Goal: Navigation & Orientation: Find specific page/section

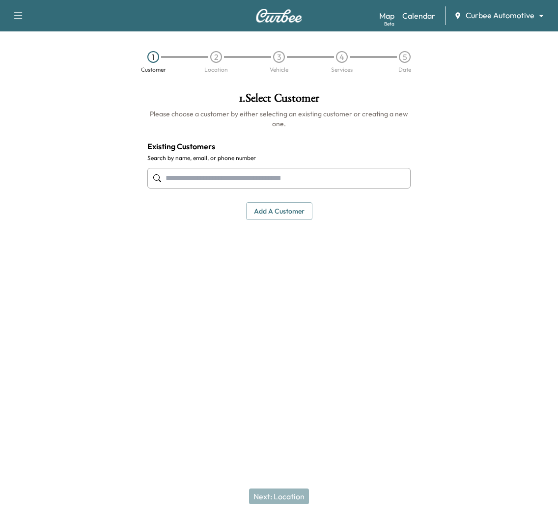
click at [536, 12] on body "Book New Appointment Support Log Out Map Beta Calendar Curbee Automotive ******…" at bounding box center [279, 258] width 558 height 516
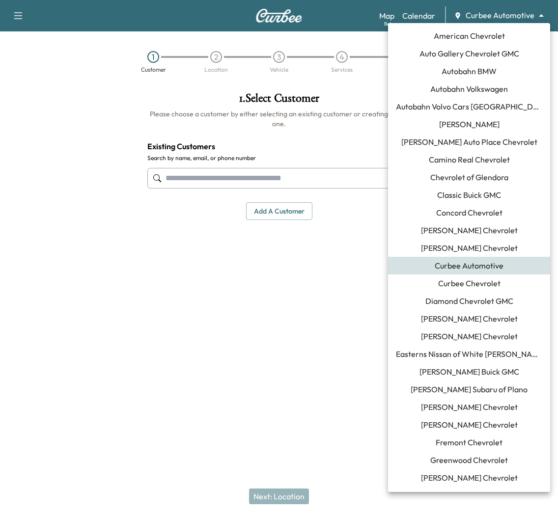
click at [477, 369] on span "[PERSON_NAME] Buick GMC" at bounding box center [470, 372] width 100 height 12
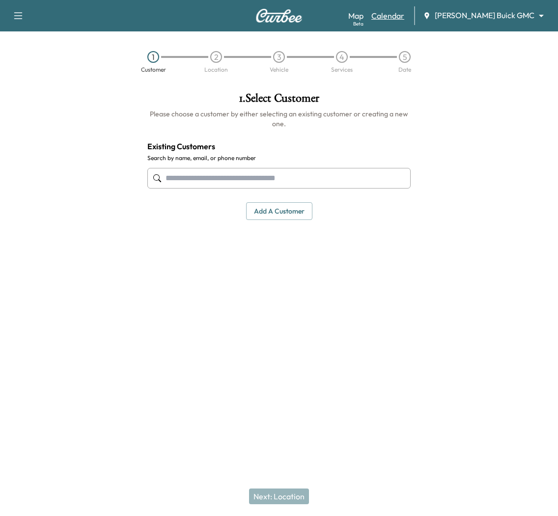
click at [404, 17] on link "Calendar" at bounding box center [387, 16] width 33 height 12
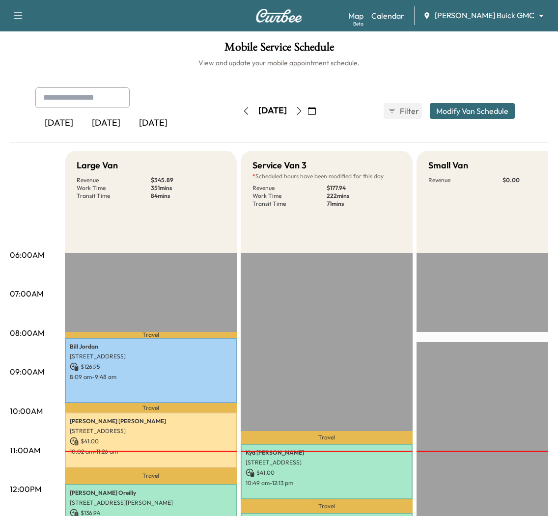
click at [302, 111] on icon "button" at bounding box center [299, 111] width 4 height 8
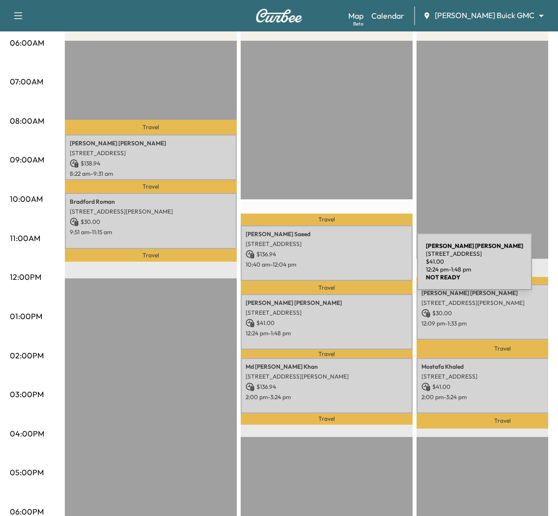
scroll to position [213, 0]
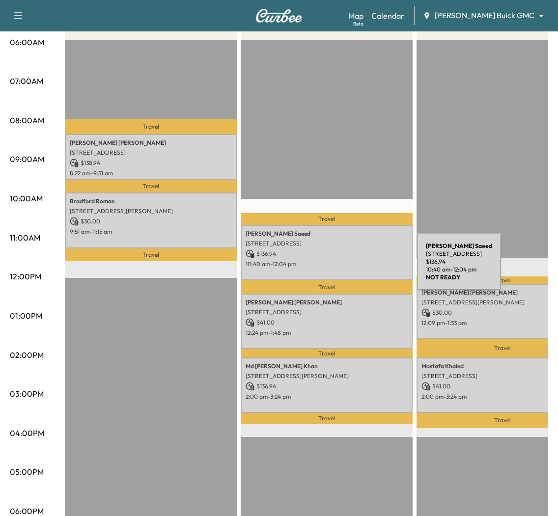
click at [343, 268] on p "10:40 am - 12:04 pm" at bounding box center [327, 264] width 162 height 8
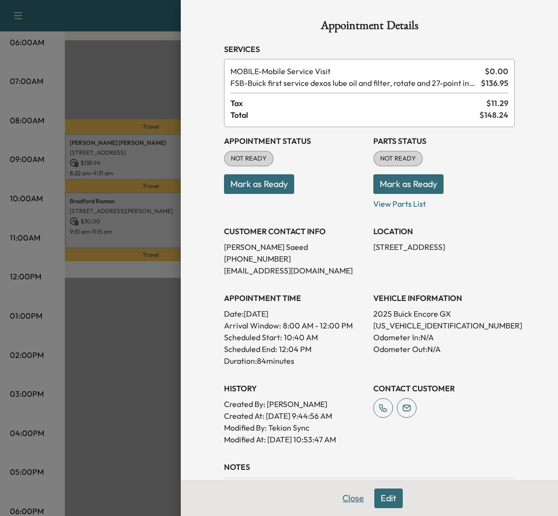
click at [352, 506] on button "Close" at bounding box center [353, 499] width 34 height 20
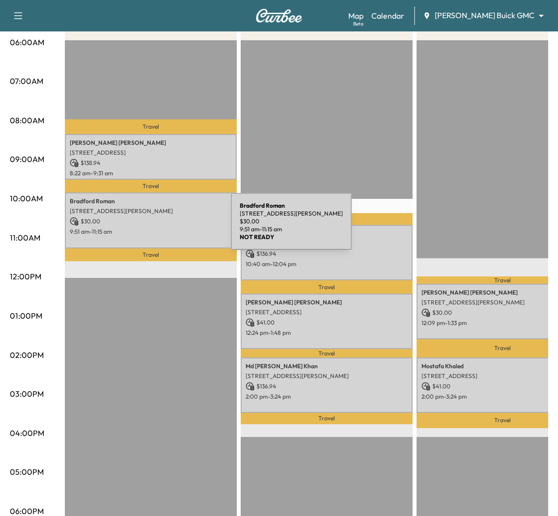
click at [157, 228] on p "9:51 am - 11:15 am" at bounding box center [151, 232] width 162 height 8
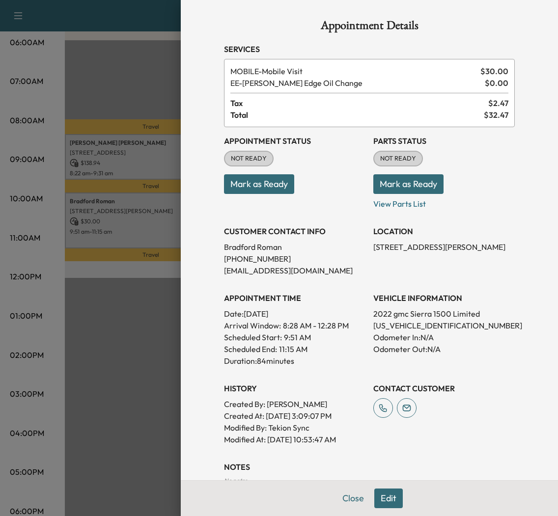
click at [124, 273] on div at bounding box center [279, 258] width 558 height 516
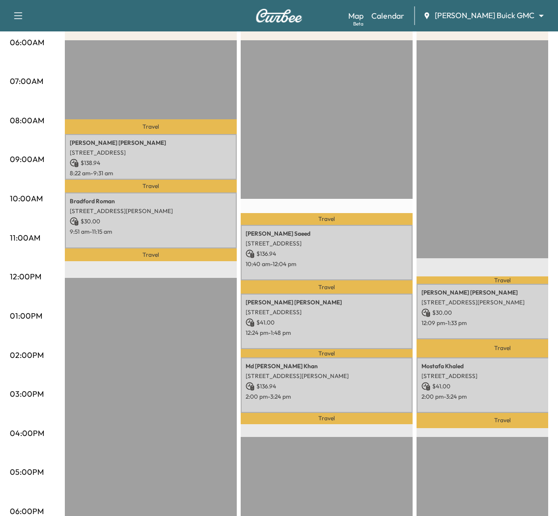
scroll to position [0, 0]
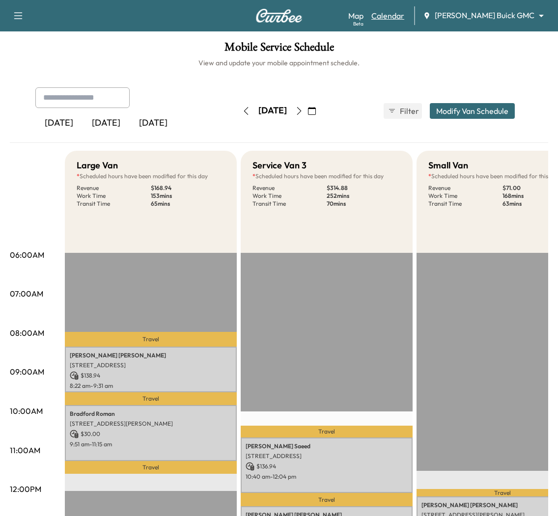
click at [404, 19] on link "Calendar" at bounding box center [387, 16] width 33 height 12
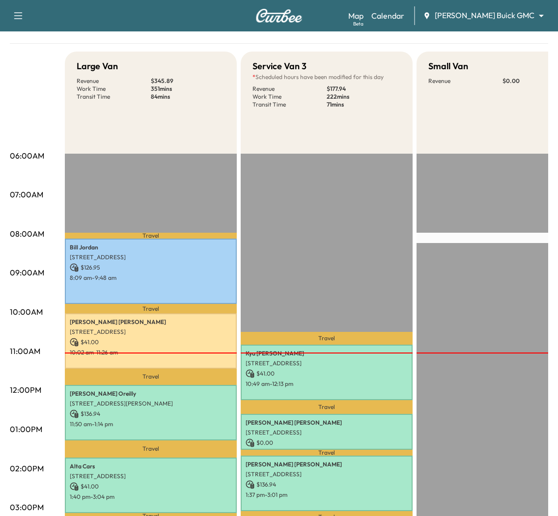
scroll to position [209, 0]
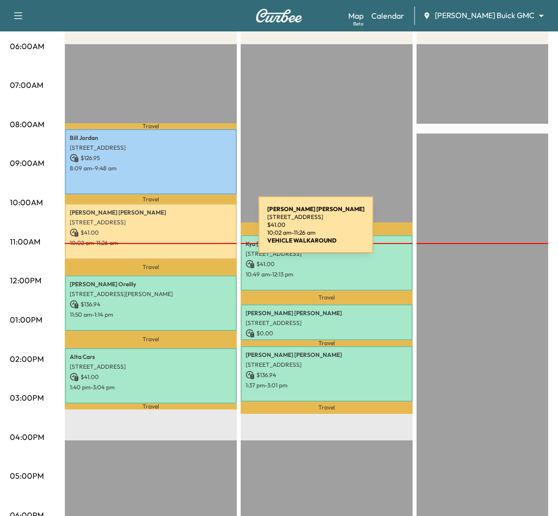
click at [185, 231] on p "$ 41.00" at bounding box center [151, 232] width 162 height 9
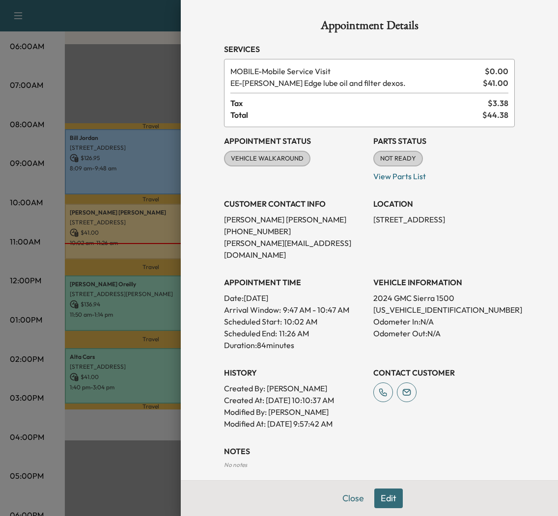
click at [125, 95] on div at bounding box center [279, 258] width 558 height 516
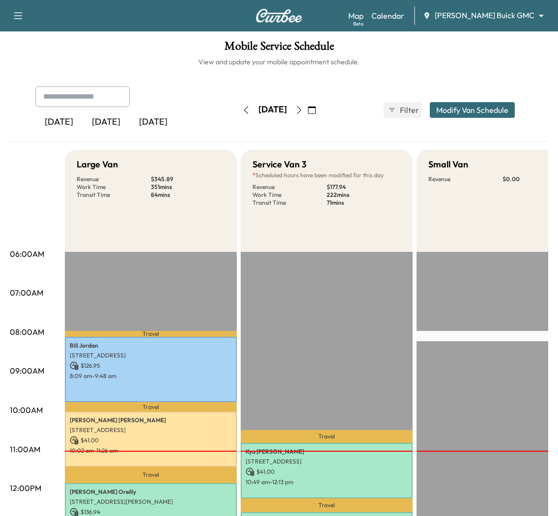
scroll to position [0, 0]
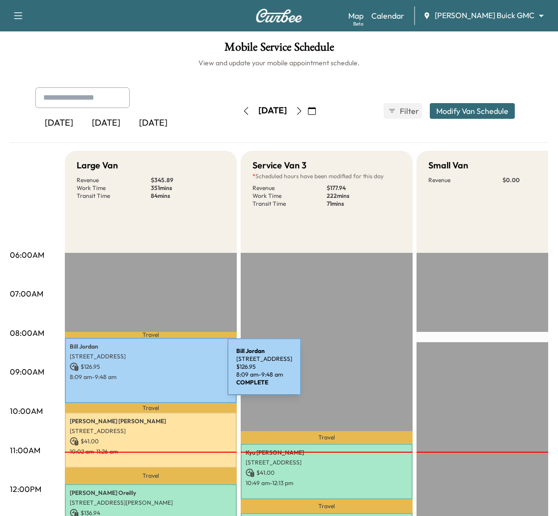
click at [154, 363] on p "$ 126.95" at bounding box center [151, 367] width 162 height 9
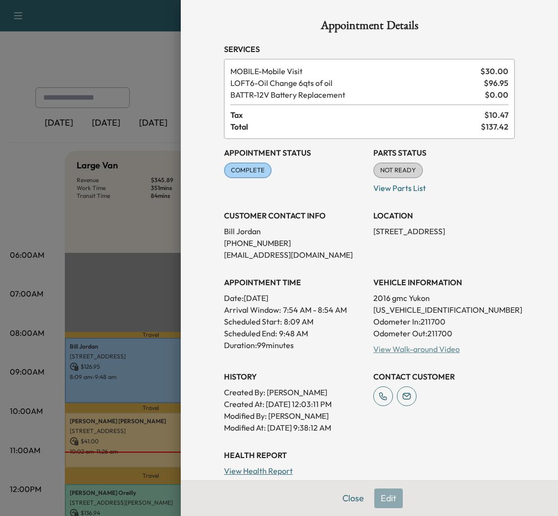
click at [434, 347] on link "View Walk-around Video" at bounding box center [416, 349] width 86 height 10
click at [102, 282] on div at bounding box center [279, 258] width 558 height 516
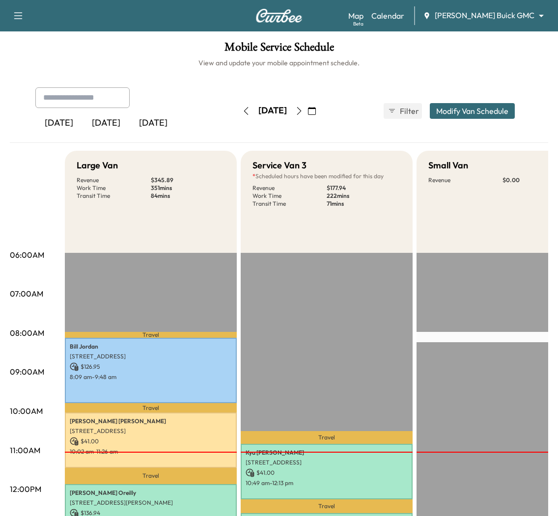
click at [242, 109] on icon "button" at bounding box center [246, 111] width 8 height 8
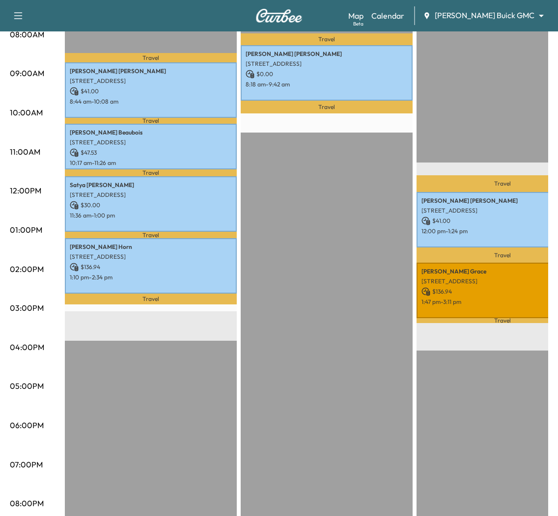
scroll to position [304, 0]
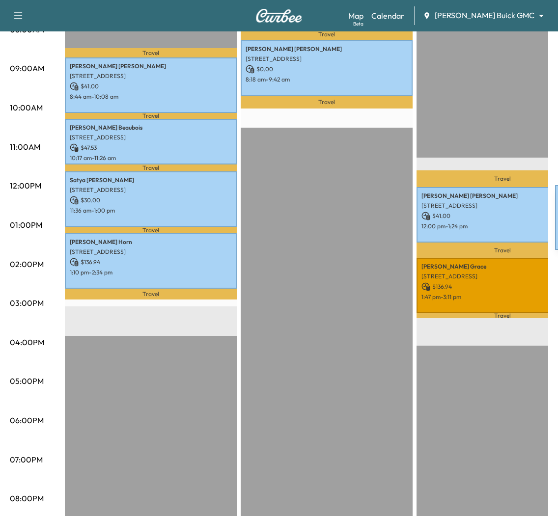
click at [481, 220] on div "Gloria Romero 518 W Arapaho Rd, Richardson, TX 75080, USA $ 41.00 12:00 pm - 1:…" at bounding box center [503, 215] width 172 height 56
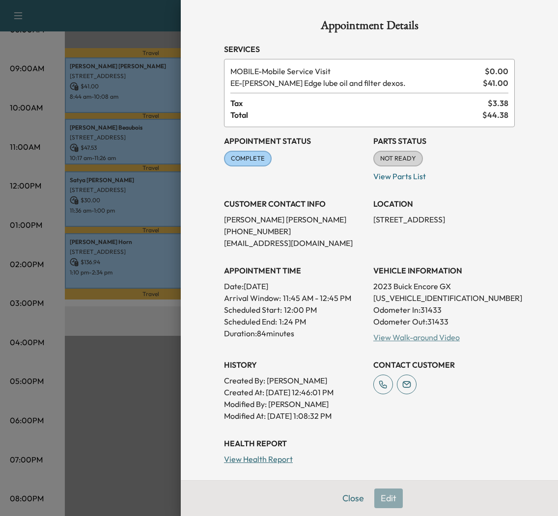
click at [400, 340] on link "View Walk-around Video" at bounding box center [416, 338] width 86 height 10
click at [118, 324] on div at bounding box center [279, 258] width 558 height 516
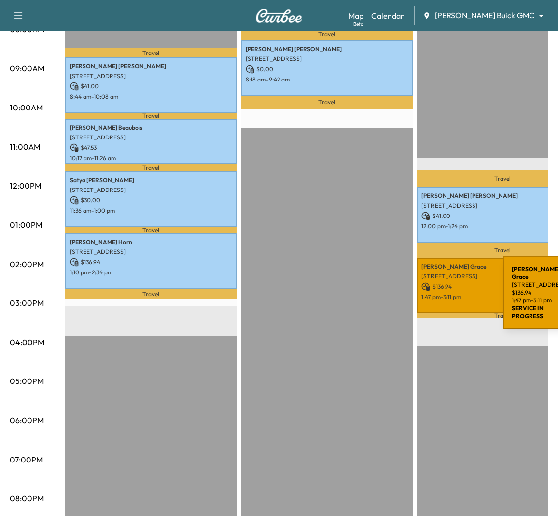
click at [429, 291] on div "Michael Grace 2601 Network Blvd, Frisco, TX 75034, USA $ 136.94 1:47 pm - 3:11 …" at bounding box center [503, 286] width 172 height 56
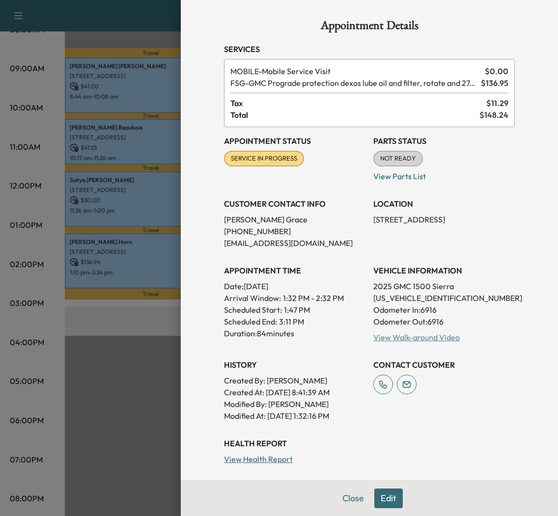
click at [413, 336] on link "View Walk-around Video" at bounding box center [416, 338] width 86 height 10
click at [120, 310] on div at bounding box center [279, 258] width 558 height 516
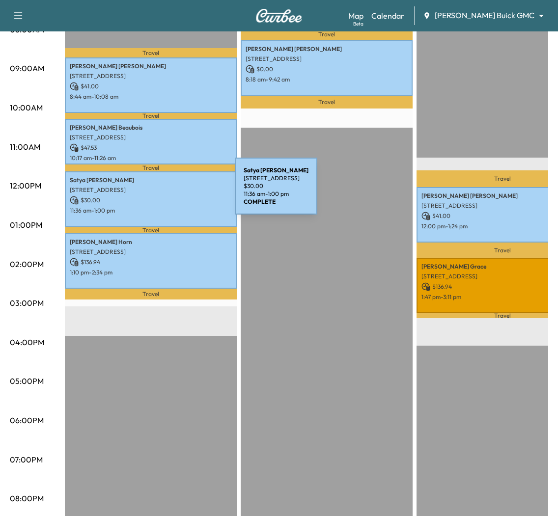
click at [159, 194] on div "Satya Terala 7549 Stonebrook Pkwy, Frisco, TX 75034, USA $ 30.00 11:36 am - 1:0…" at bounding box center [151, 199] width 172 height 56
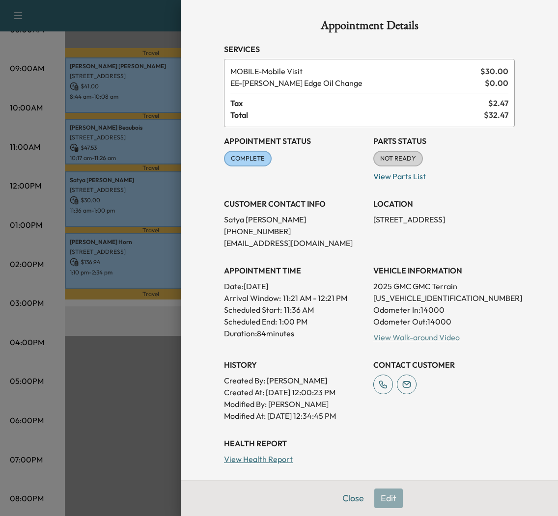
click at [433, 336] on link "View Walk-around Video" at bounding box center [416, 338] width 86 height 10
click at [117, 310] on div at bounding box center [279, 258] width 558 height 516
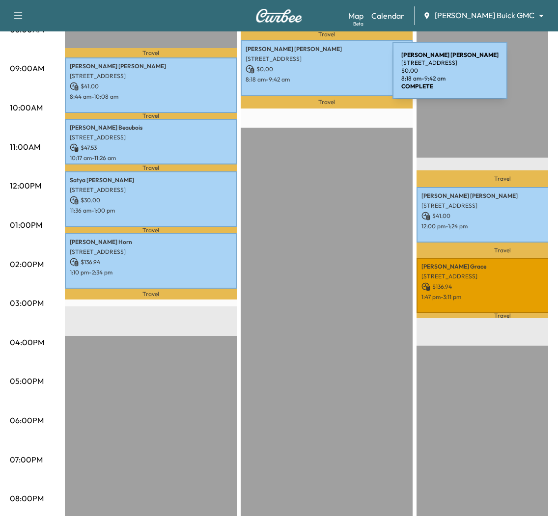
click at [318, 63] on div "Randall Bullock 613 Driftwood Court, Allen, TX 75013, US $ 0.00 8:18 am - 9:42 …" at bounding box center [327, 68] width 172 height 56
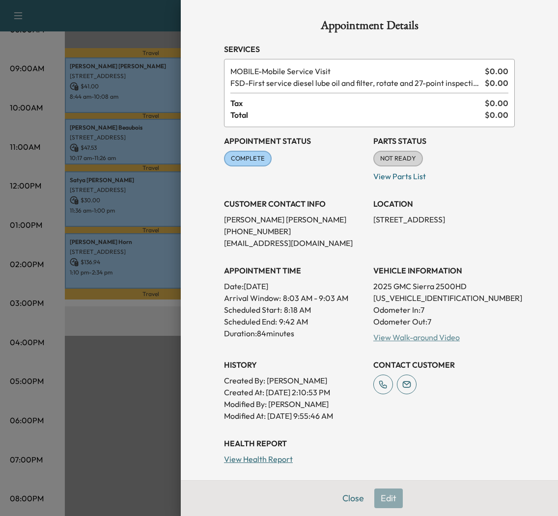
click at [402, 338] on link "View Walk-around Video" at bounding box center [416, 338] width 86 height 10
click at [136, 315] on div at bounding box center [279, 258] width 558 height 516
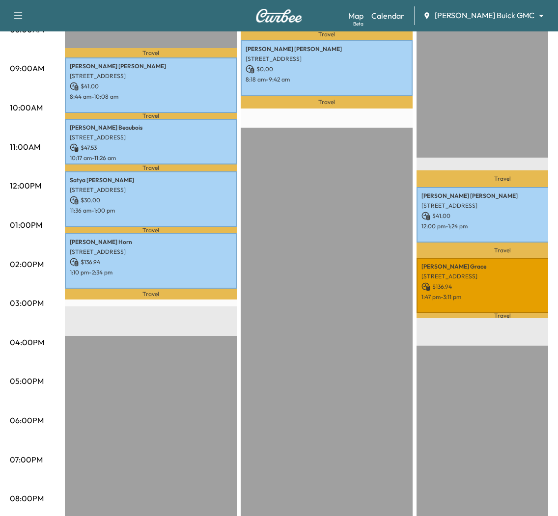
scroll to position [0, 0]
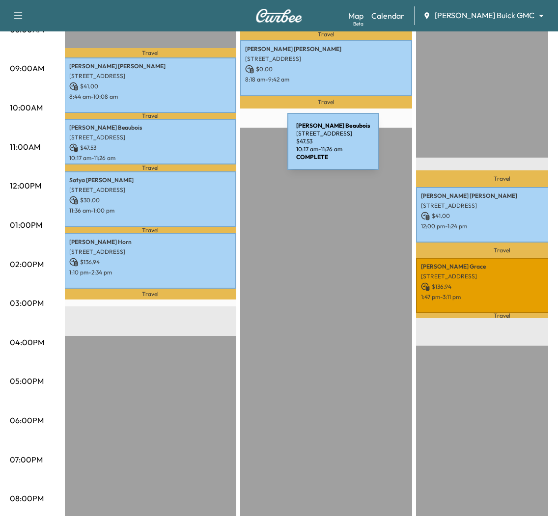
click at [188, 144] on p "$ 47.53" at bounding box center [150, 147] width 162 height 9
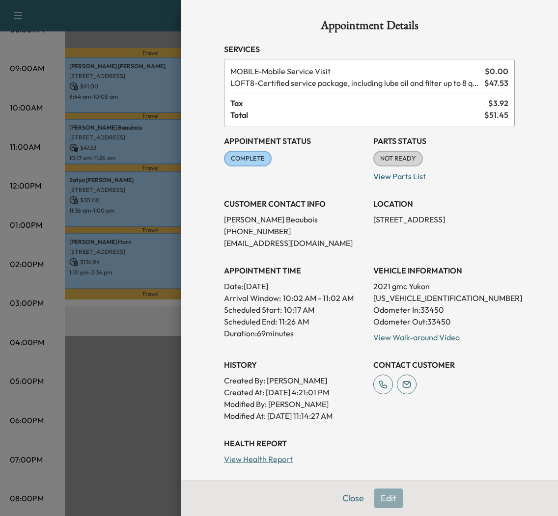
click at [123, 92] on div at bounding box center [279, 258] width 558 height 516
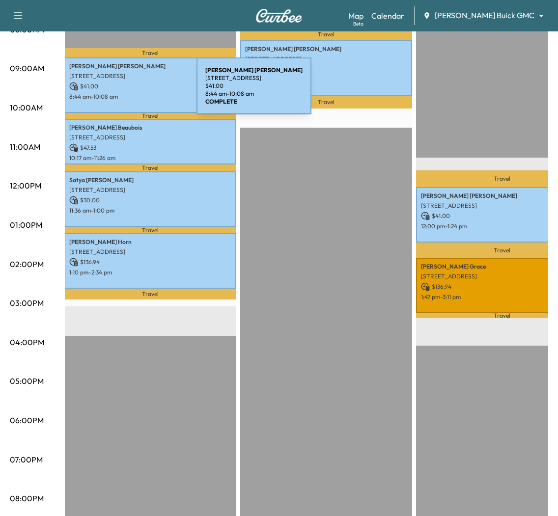
click at [123, 93] on p "8:44 am - 10:08 am" at bounding box center [150, 97] width 162 height 8
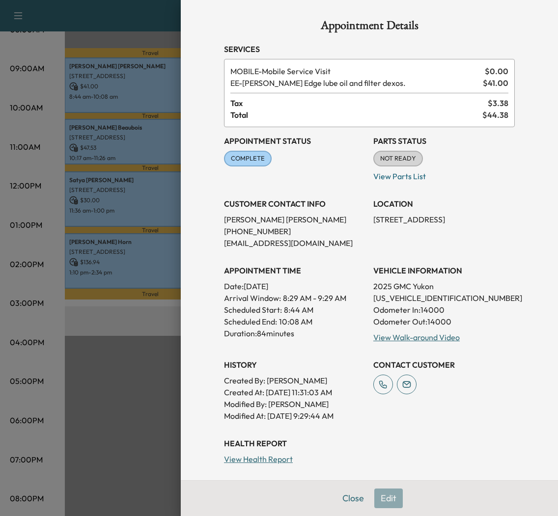
click at [114, 245] on div at bounding box center [279, 258] width 558 height 516
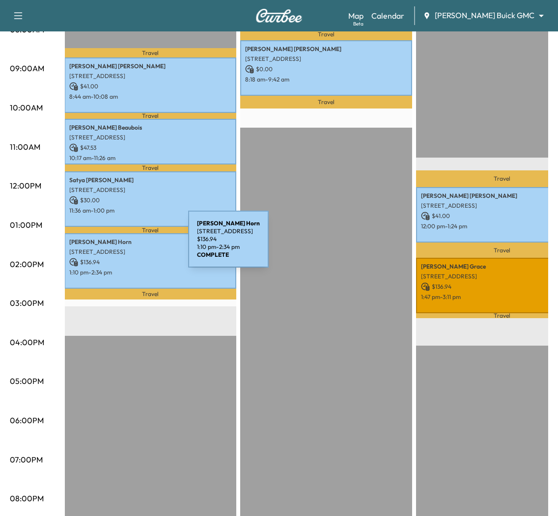
click at [114, 245] on div "Cheryl Horn 2387 Kittyhawk Dr, Frisco, TX 75034, USA $ 136.94 1:10 pm - 2:34 pm" at bounding box center [150, 261] width 172 height 56
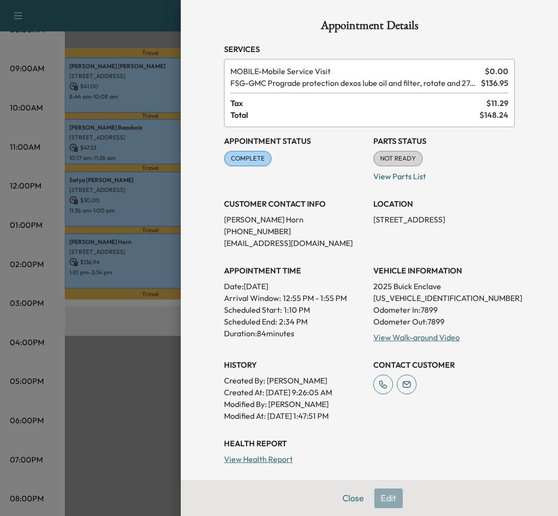
click at [117, 312] on div at bounding box center [279, 258] width 558 height 516
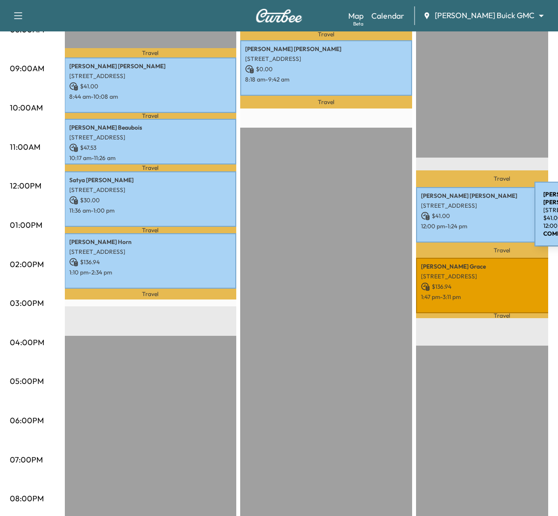
click at [461, 216] on p "$ 41.00" at bounding box center [502, 216] width 162 height 9
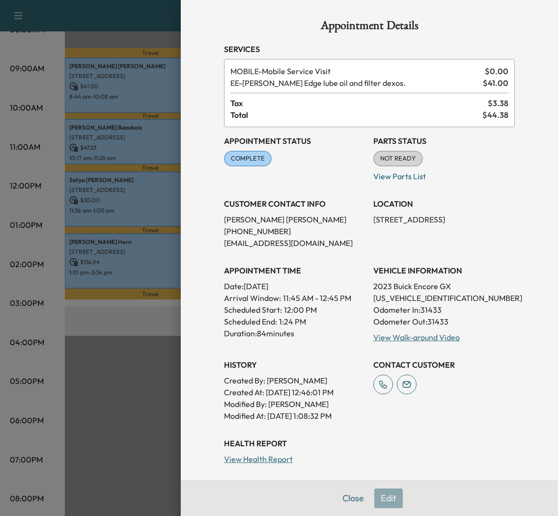
click at [118, 310] on div at bounding box center [279, 258] width 558 height 516
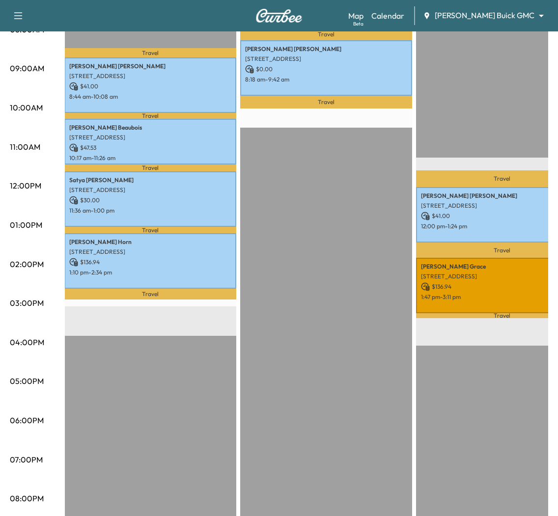
click at [517, 281] on div "Michael Grace 2601 Network Blvd, Frisco, TX 75034, USA $ 136.94 1:47 pm - 3:11 …" at bounding box center [502, 286] width 172 height 56
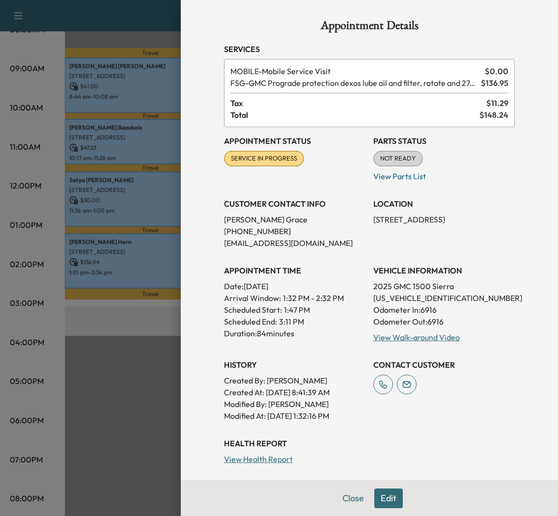
click at [133, 310] on div at bounding box center [279, 258] width 558 height 516
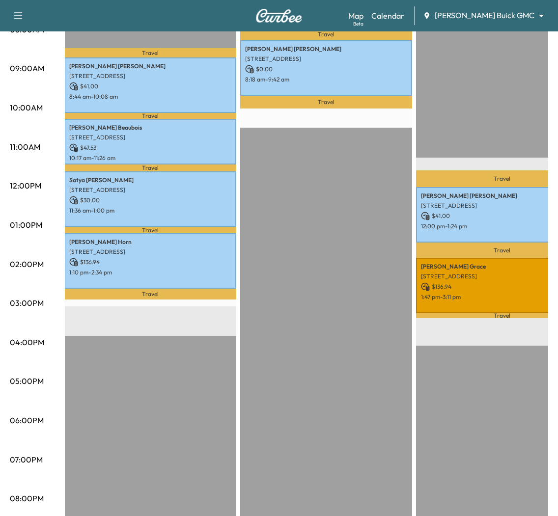
scroll to position [0, 0]
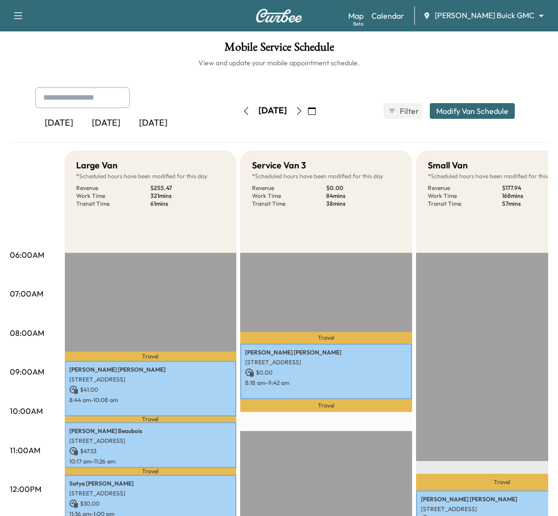
click at [308, 108] on button "button" at bounding box center [299, 111] width 17 height 16
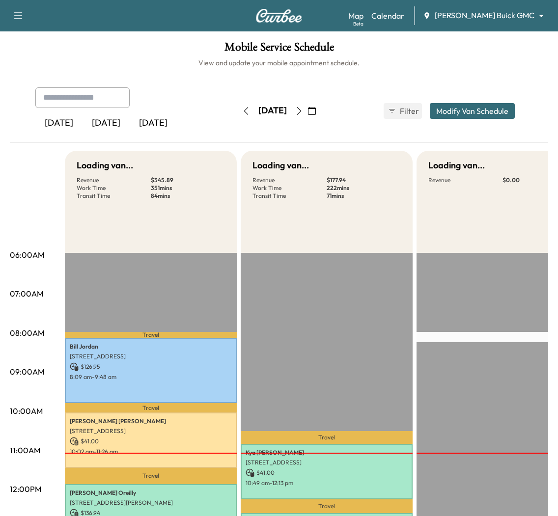
click at [303, 109] on icon "button" at bounding box center [299, 111] width 8 height 8
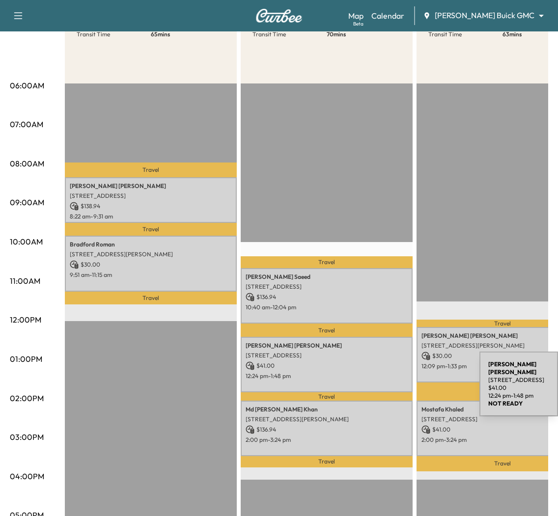
scroll to position [186, 0]
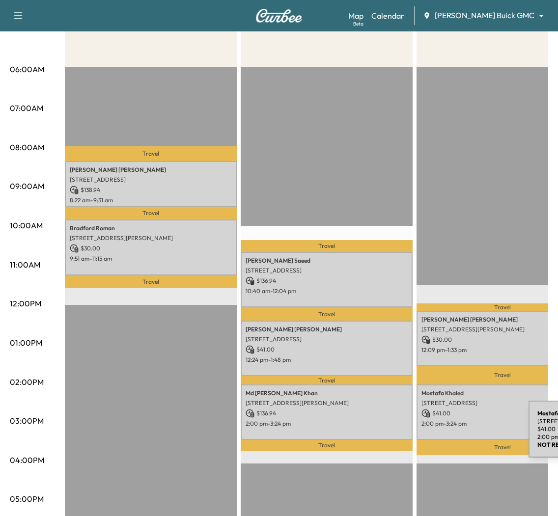
click at [455, 435] on div "Mostafa Khaled 6033 East Northwest Highway, 1089, Dallas, TX 75231, US $ 41.00 …" at bounding box center [503, 413] width 172 height 56
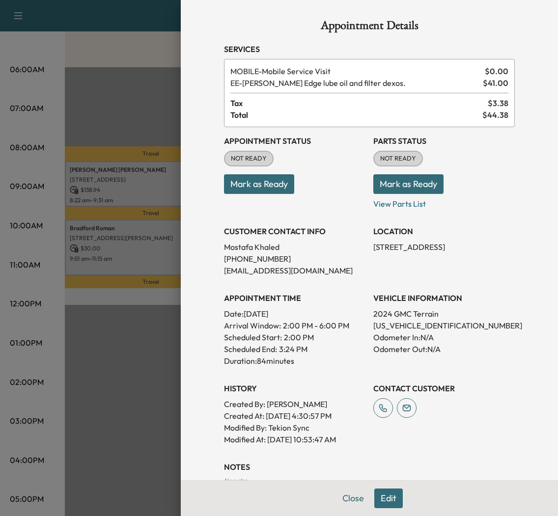
click at [105, 307] on div at bounding box center [279, 258] width 558 height 516
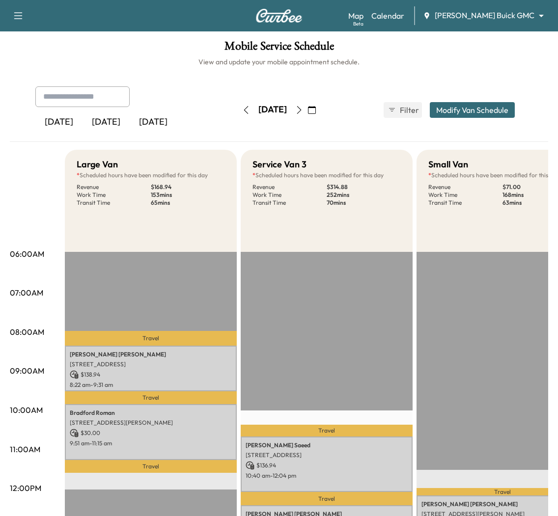
scroll to position [0, 0]
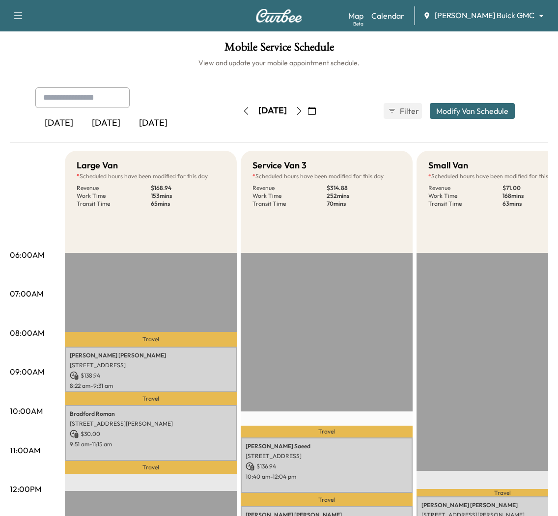
click at [475, 111] on button "Modify Van Schedule" at bounding box center [472, 111] width 85 height 16
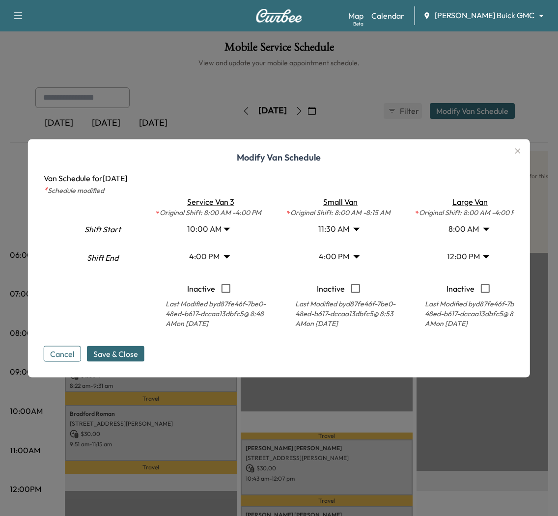
click at [64, 355] on button "Cancel" at bounding box center [62, 354] width 37 height 16
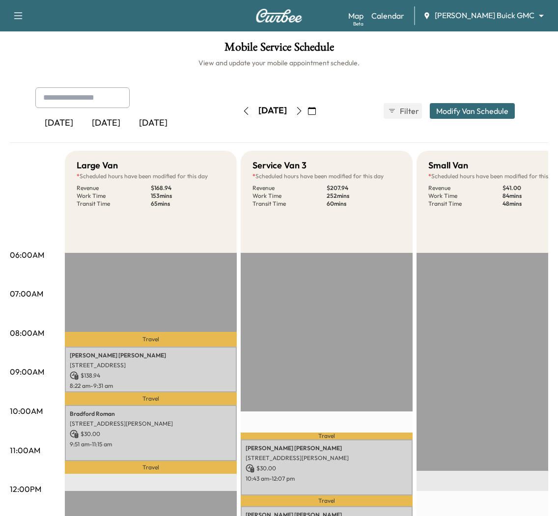
click at [303, 112] on icon "button" at bounding box center [299, 111] width 8 height 8
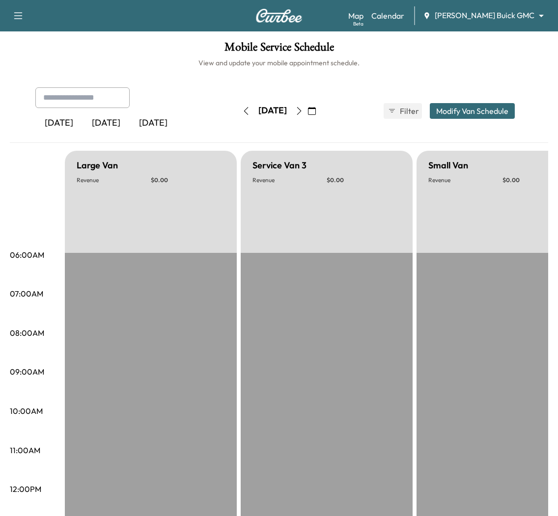
click at [303, 110] on icon "button" at bounding box center [299, 111] width 8 height 8
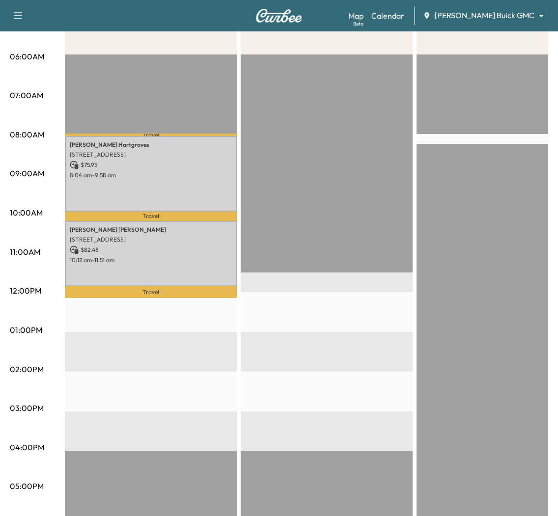
scroll to position [184, 0]
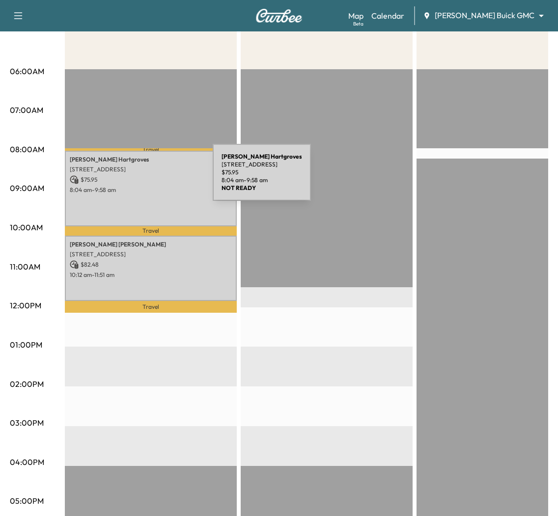
click at [139, 179] on p "$ 75.95" at bounding box center [151, 179] width 162 height 9
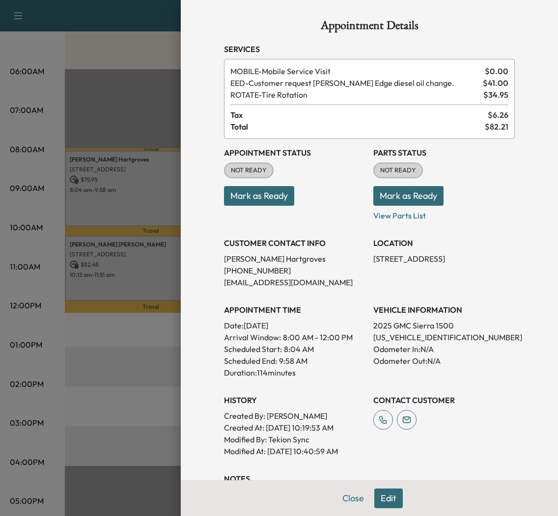
click at [125, 272] on div at bounding box center [279, 258] width 558 height 516
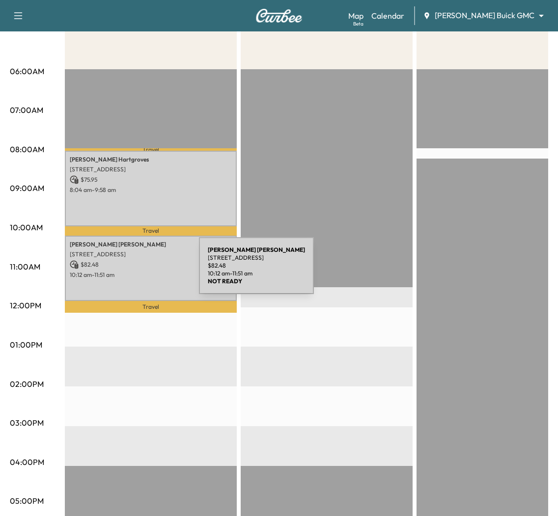
click at [125, 272] on p "10:12 am - 11:51 am" at bounding box center [151, 275] width 162 height 8
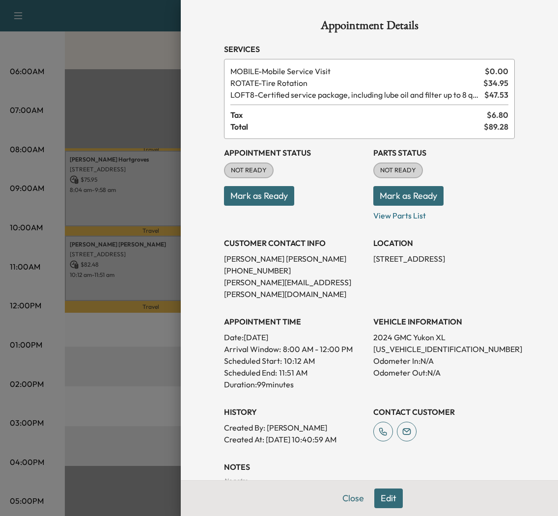
click at [102, 358] on div at bounding box center [279, 258] width 558 height 516
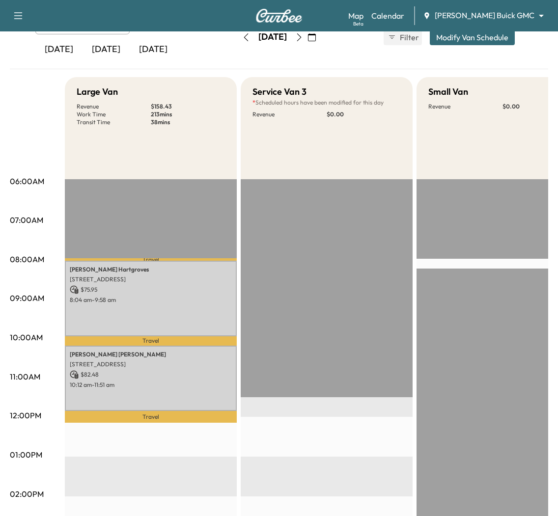
scroll to position [0, 0]
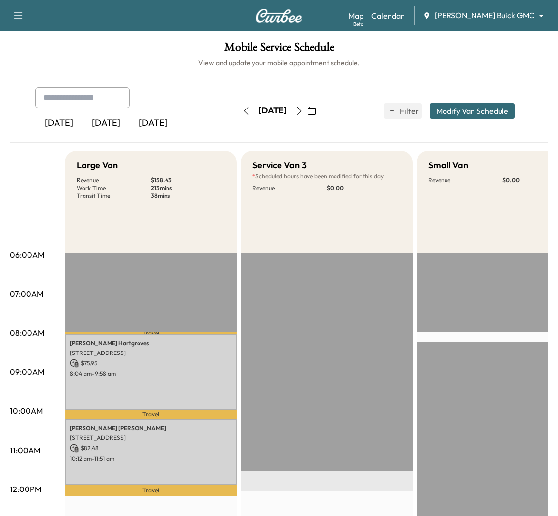
click at [544, 13] on body "Book New Appointment Support Log Out Map Beta Calendar Ewing Buick GMC ********…" at bounding box center [279, 258] width 558 height 516
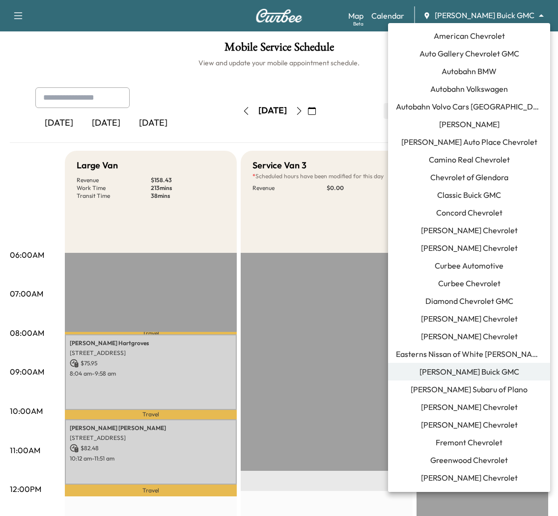
click at [422, 388] on li "Ewing Subaru of Plano" at bounding box center [469, 390] width 162 height 18
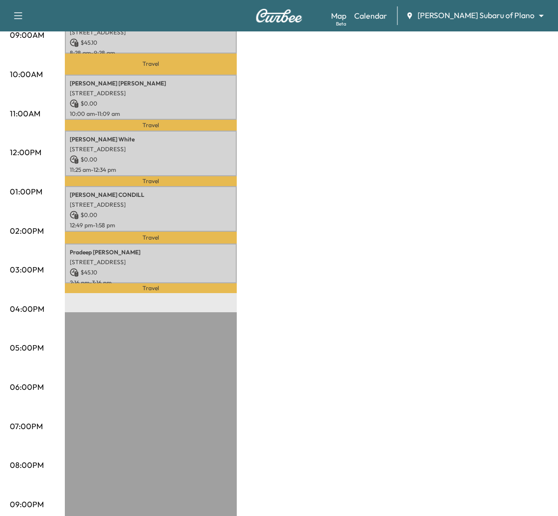
scroll to position [342, 0]
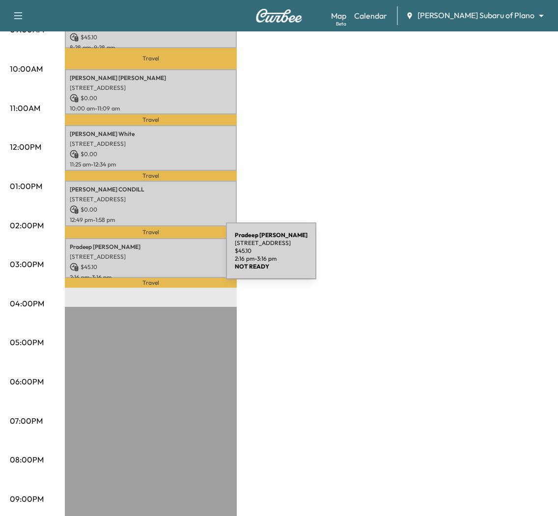
click at [152, 257] on p "2200 E sh 121, Apt 3016, Lewisville, TX 75056, United States of America" at bounding box center [151, 257] width 162 height 8
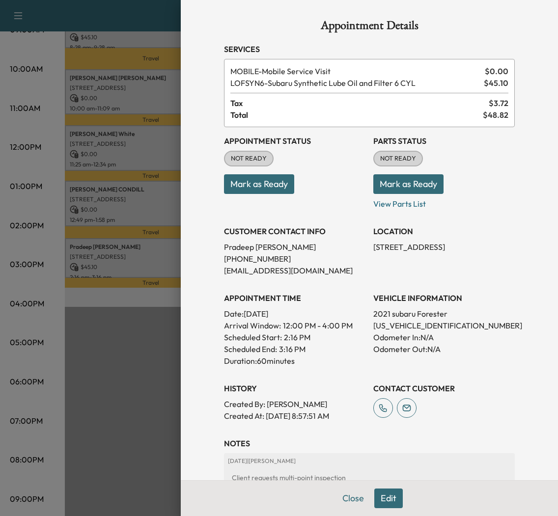
click at [127, 300] on div at bounding box center [279, 258] width 558 height 516
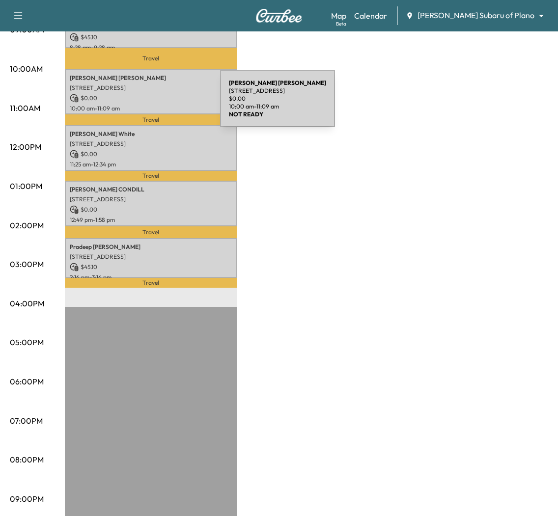
click at [146, 105] on p "10:00 am - 11:09 am" at bounding box center [151, 109] width 162 height 8
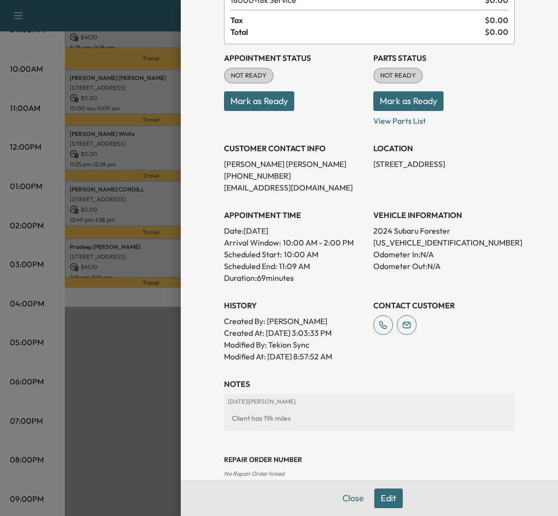
scroll to position [85, 0]
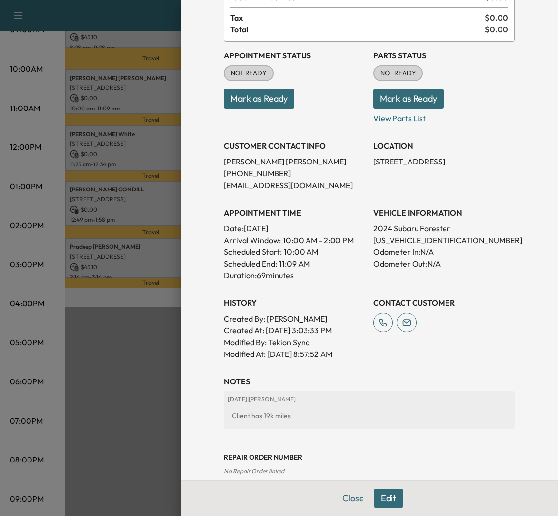
click at [153, 300] on div at bounding box center [279, 258] width 558 height 516
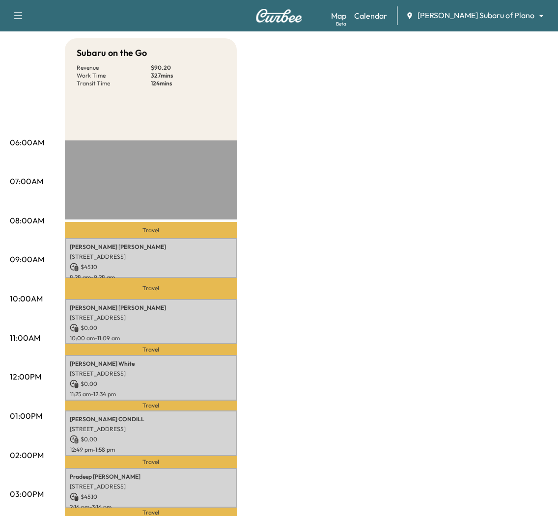
scroll to position [0, 0]
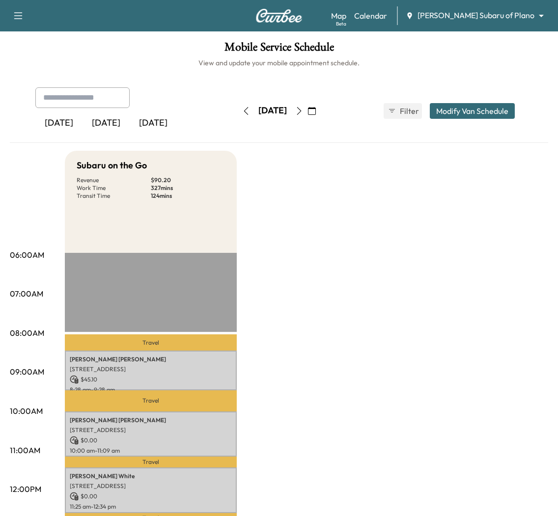
click at [538, 16] on body "Book New Appointment Support Log Out Map Beta Calendar Ewing Subaru of Plano **…" at bounding box center [279, 258] width 558 height 516
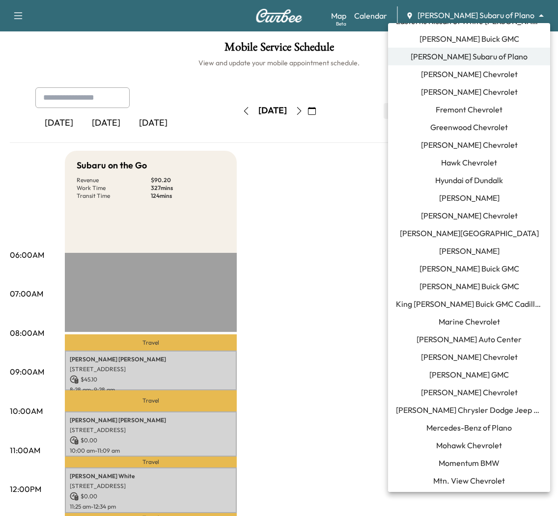
scroll to position [334, 0]
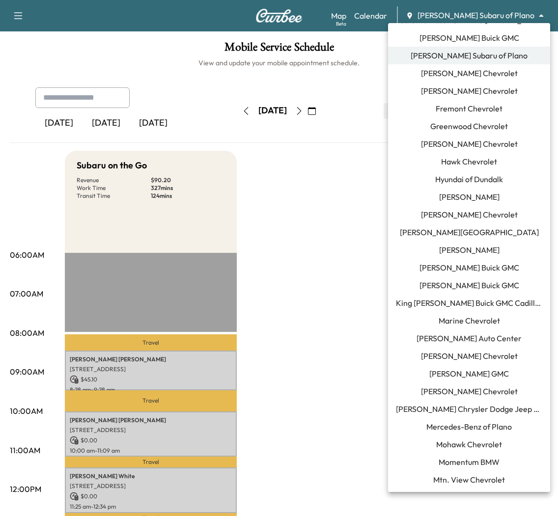
click at [475, 431] on span "Mercedes-Benz of Plano" at bounding box center [468, 427] width 85 height 12
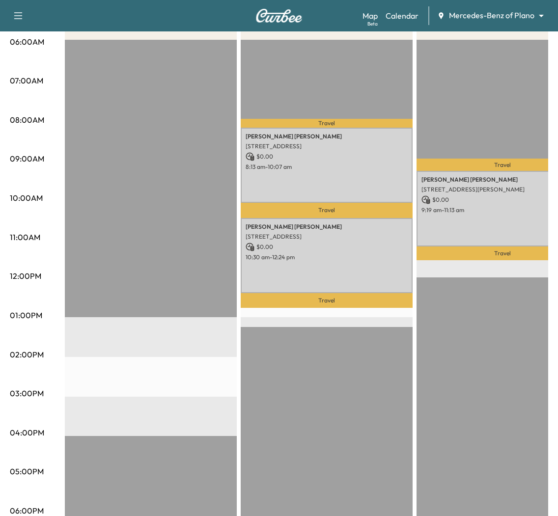
scroll to position [201, 0]
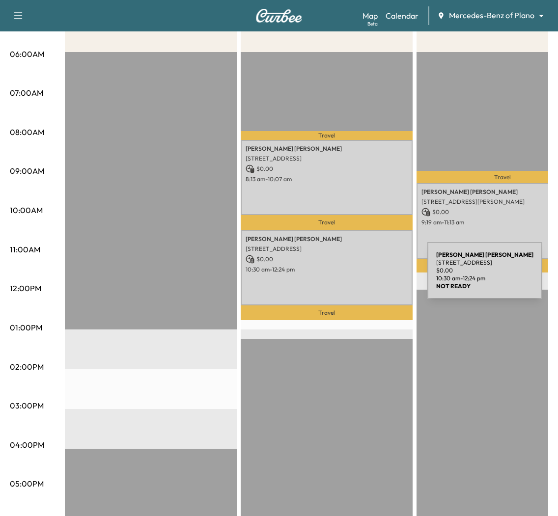
click at [354, 277] on div "Kellie Gibson 2601 CEDARBROOK LN, PROSPER, TX 75078, USA $ 0.00 10:30 am - 12:2…" at bounding box center [327, 267] width 172 height 75
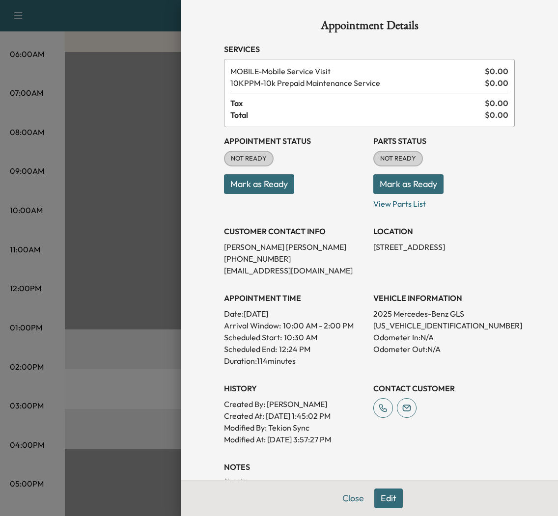
click at [127, 342] on div at bounding box center [279, 258] width 558 height 516
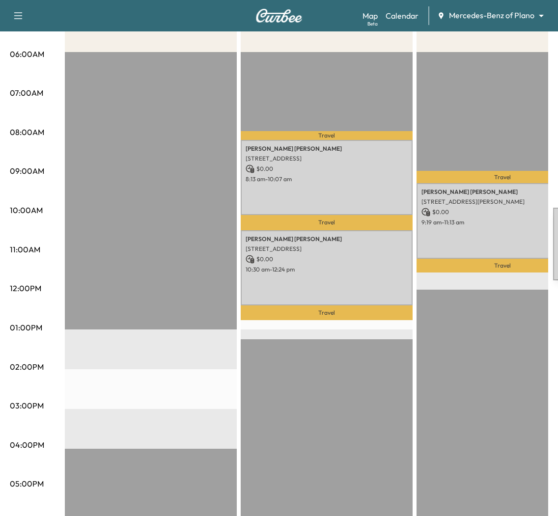
click at [476, 222] on p "9:19 am - 11:13 am" at bounding box center [503, 223] width 162 height 8
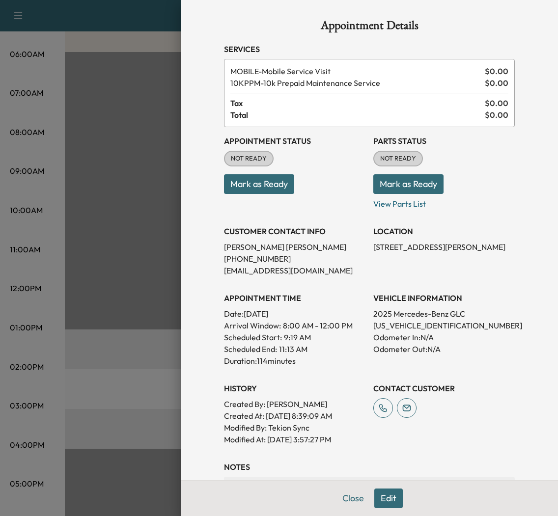
click at [128, 386] on div at bounding box center [279, 258] width 558 height 516
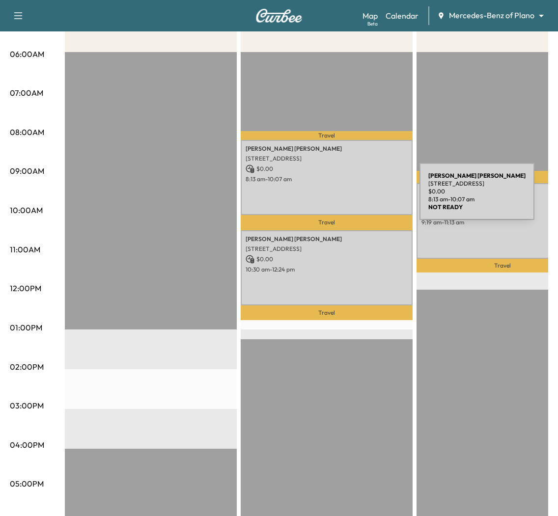
scroll to position [0, 0]
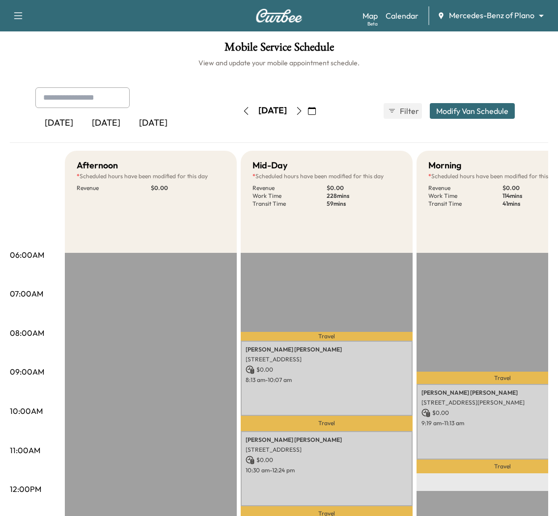
click at [244, 108] on icon "button" at bounding box center [246, 111] width 4 height 8
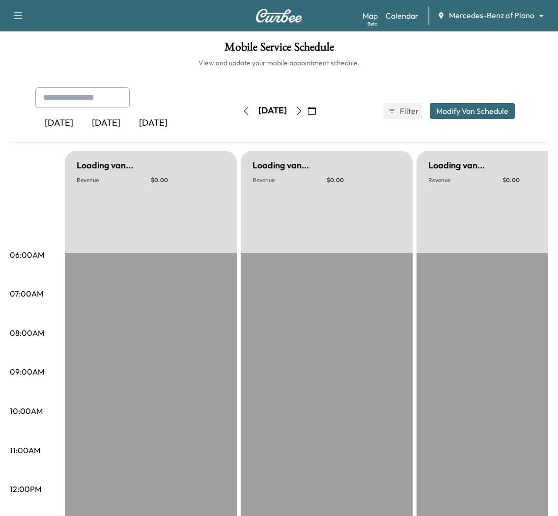
click at [242, 108] on icon "button" at bounding box center [246, 111] width 8 height 8
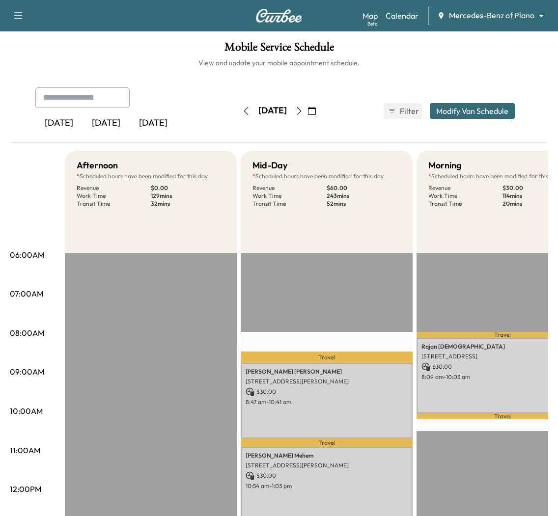
click at [242, 113] on icon "button" at bounding box center [246, 111] width 8 height 8
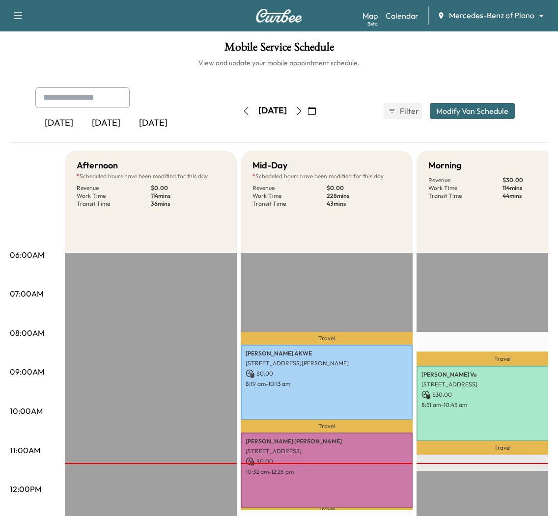
click at [509, 17] on body "Book New Appointment Support Log Out Map Beta Calendar Mercedes-Benz of Plano *…" at bounding box center [279, 258] width 558 height 516
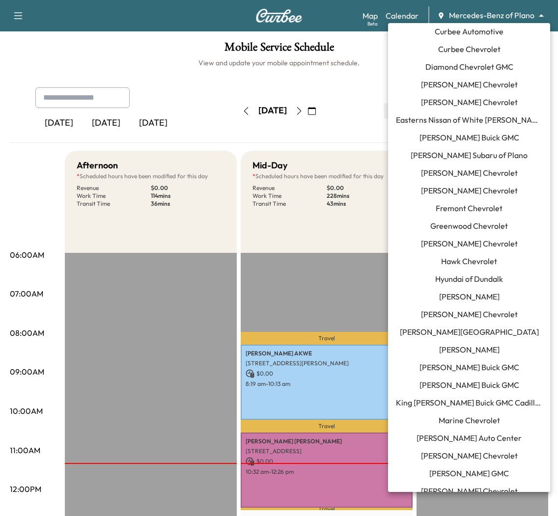
scroll to position [224, 0]
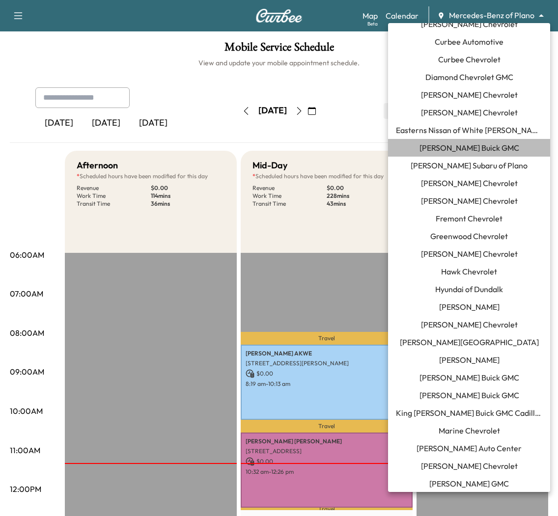
click at [487, 153] on span "Ewing Buick GMC" at bounding box center [470, 148] width 100 height 12
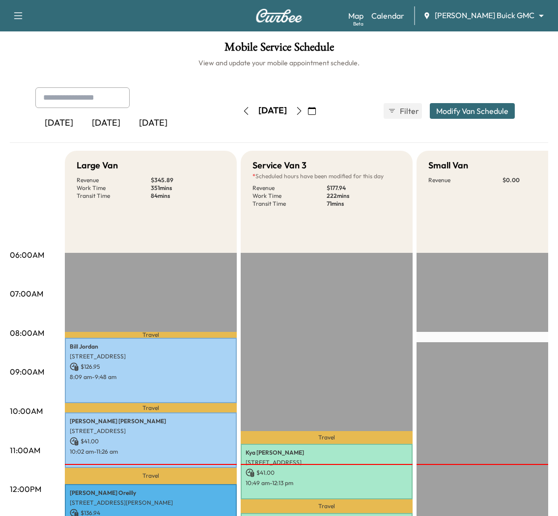
click at [451, 107] on button "Modify Van Schedule" at bounding box center [472, 111] width 85 height 16
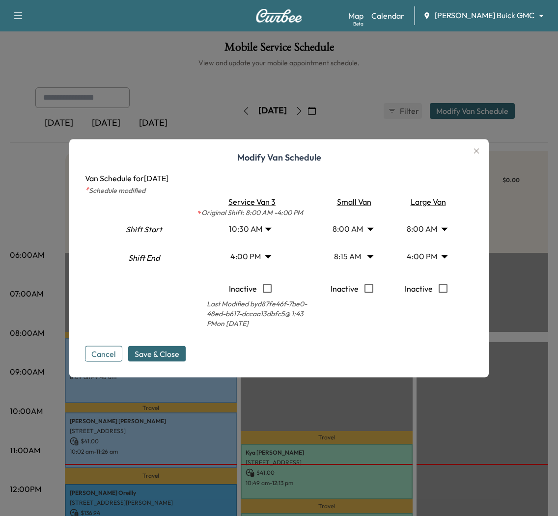
click at [475, 151] on icon "button" at bounding box center [476, 150] width 5 height 5
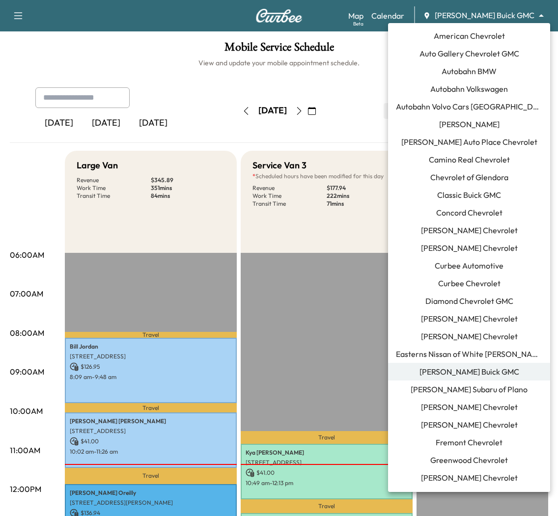
click at [537, 12] on body "Book New Appointment Support Log Out Map Beta Calendar Ewing Buick GMC ********…" at bounding box center [279, 258] width 558 height 516
click at [328, 339] on div at bounding box center [279, 258] width 558 height 516
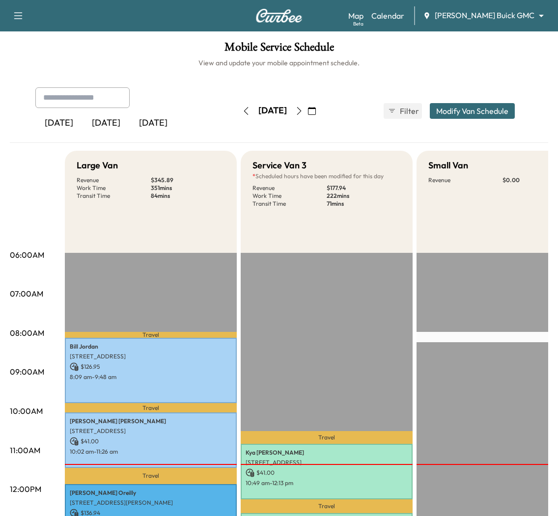
click at [538, 23] on div "Map Beta Calendar Ewing Buick GMC ******** ​" at bounding box center [449, 15] width 202 height 19
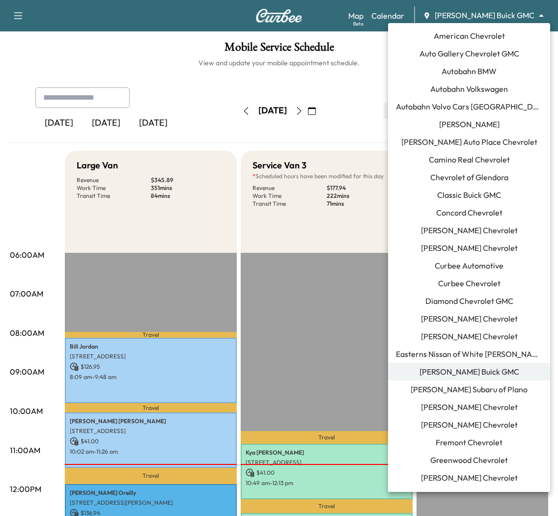
click at [538, 13] on body "Book New Appointment Support Log Out Map Beta Calendar Ewing Buick GMC ********…" at bounding box center [279, 258] width 558 height 516
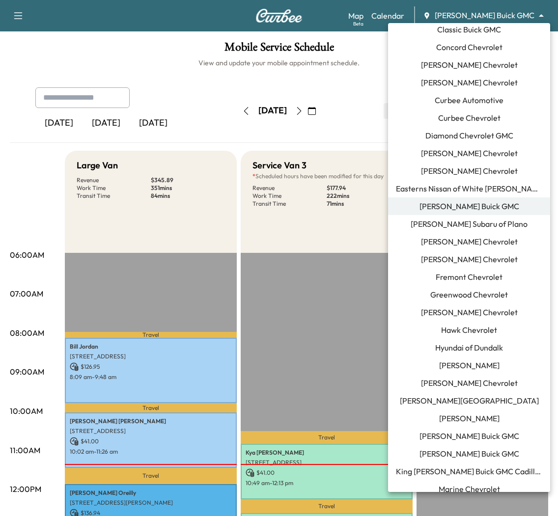
scroll to position [167, 0]
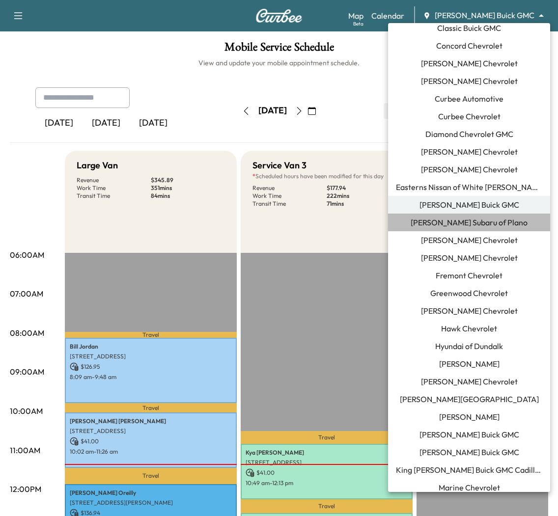
click at [504, 222] on span "Ewing Subaru of Plano" at bounding box center [469, 223] width 117 height 12
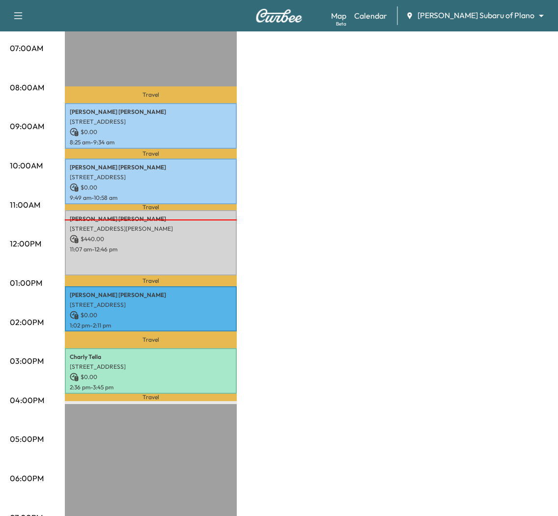
scroll to position [248, 0]
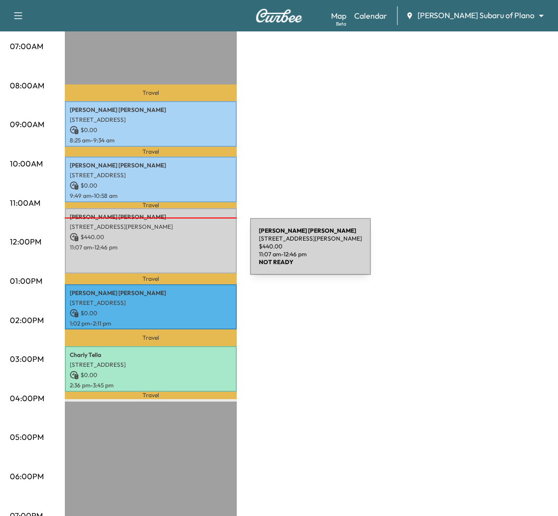
click at [176, 253] on div "John Wallace 1125 Hayden Ln, Savannah, TX 76227, USA $ 440.00 11:07 am - 12:46 …" at bounding box center [151, 240] width 172 height 65
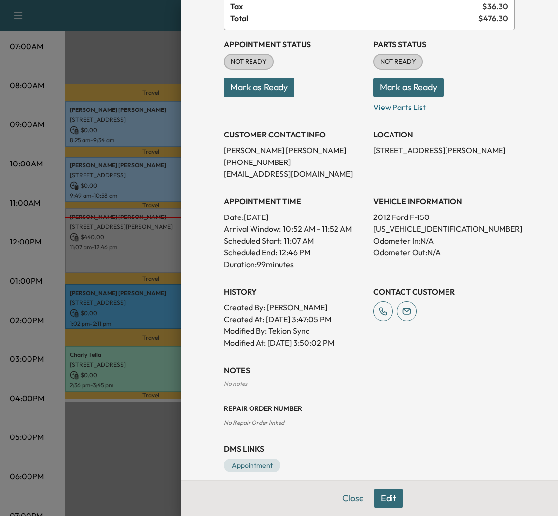
scroll to position [98, 0]
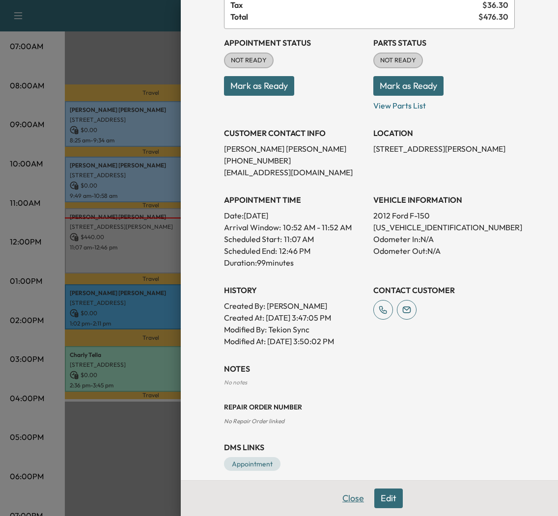
click at [344, 497] on button "Close" at bounding box center [353, 499] width 34 height 20
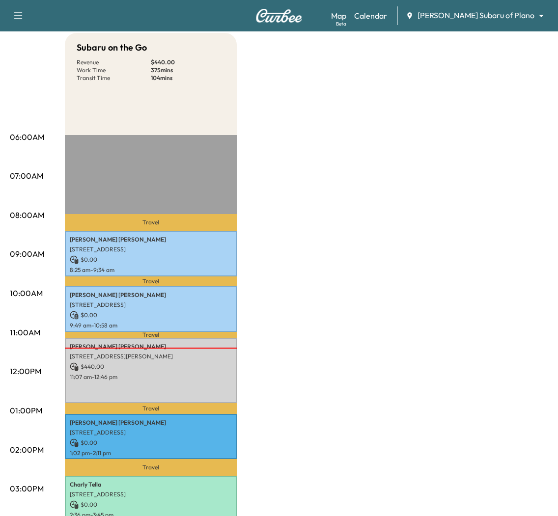
scroll to position [0, 0]
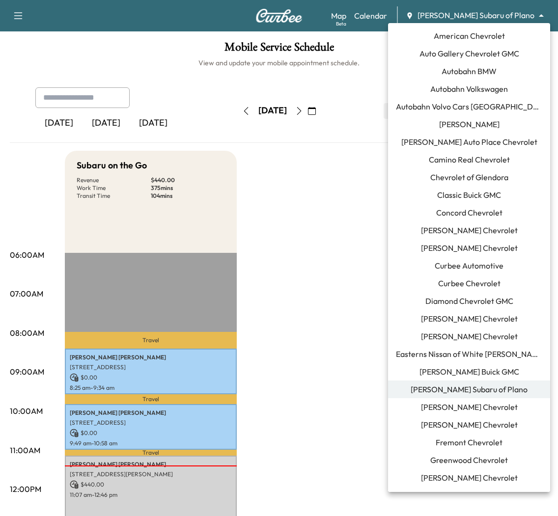
click at [530, 12] on body "Book New Appointment Support Log Out Map Beta Calendar Ewing Subaru of Plano **…" at bounding box center [279, 258] width 558 height 516
click at [349, 209] on div at bounding box center [279, 258] width 558 height 516
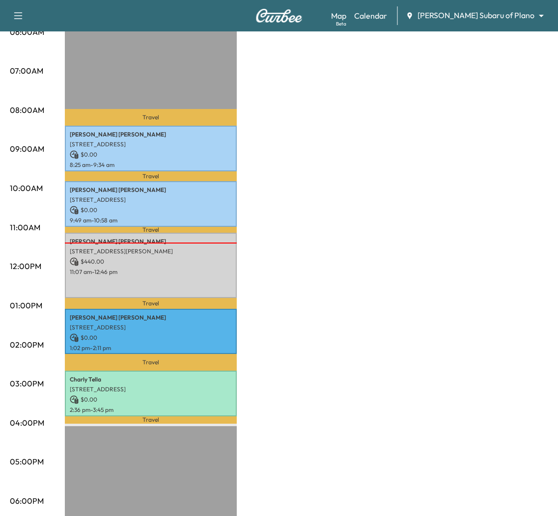
scroll to position [238, 0]
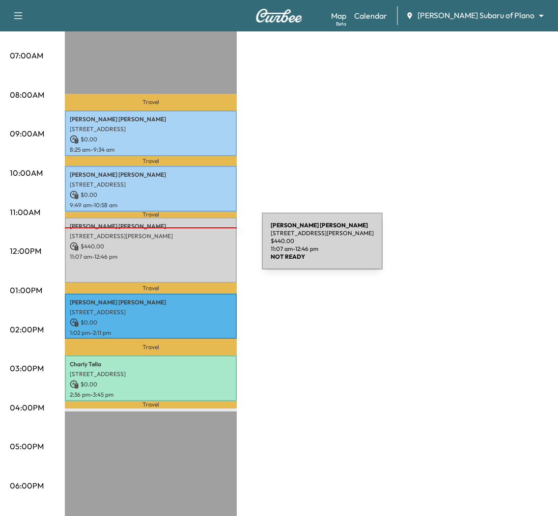
click at [188, 247] on p "$ 440.00" at bounding box center [151, 246] width 162 height 9
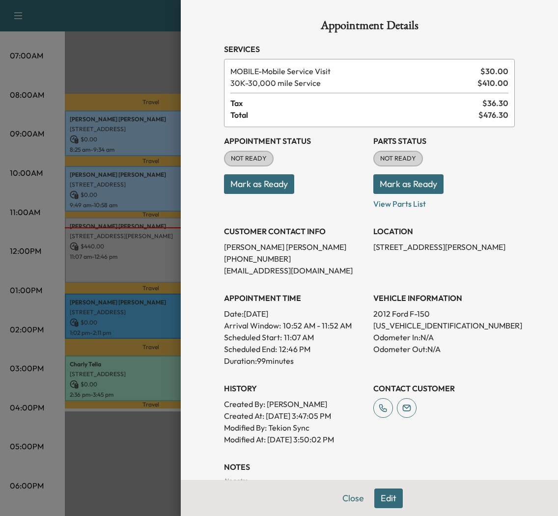
click at [162, 451] on div at bounding box center [279, 258] width 558 height 516
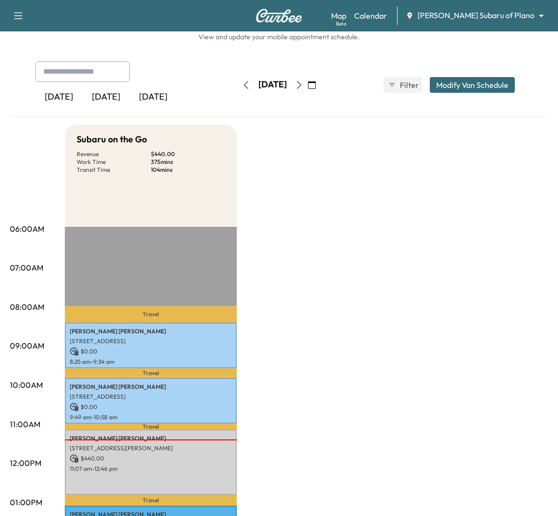
scroll to position [0, 0]
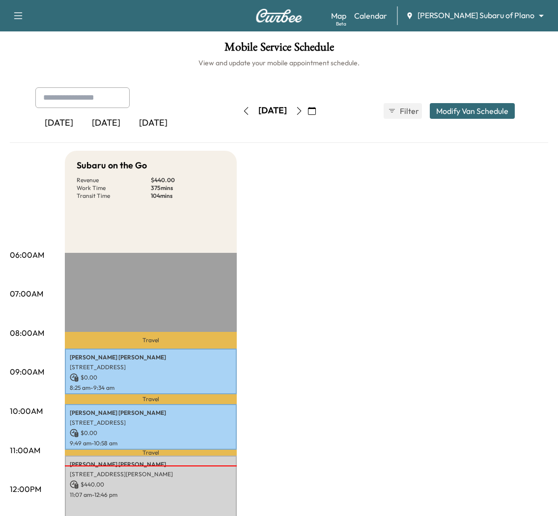
click at [535, 14] on body "Book New Appointment Support Log Out Map Beta Calendar Ewing Subaru of Plano **…" at bounding box center [279, 258] width 558 height 516
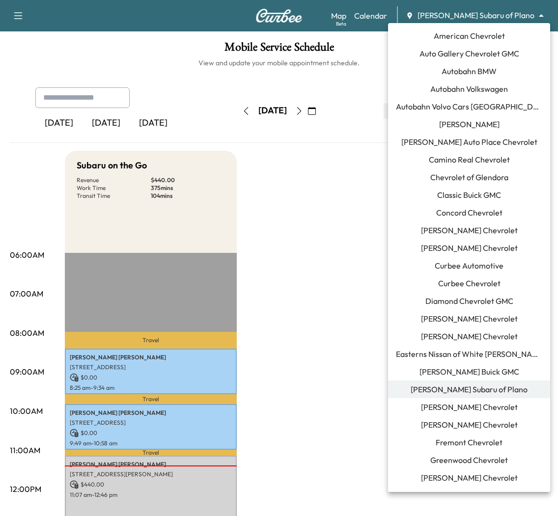
click at [464, 375] on span "Ewing Buick GMC" at bounding box center [470, 372] width 100 height 12
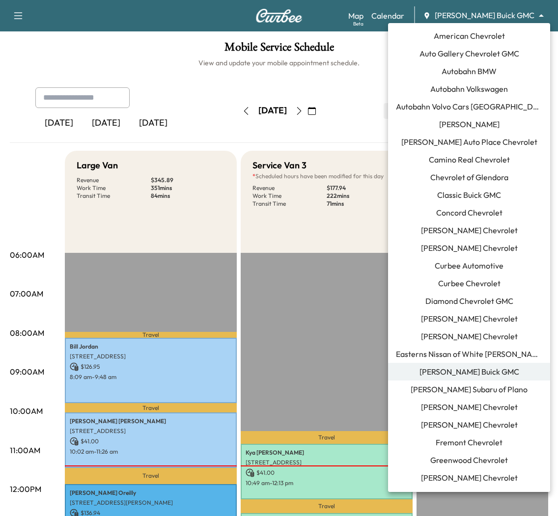
click at [536, 15] on body "Book New Appointment Support Log Out Map Beta Calendar Ewing Buick GMC ********…" at bounding box center [279, 258] width 558 height 516
click at [479, 393] on span "Ewing Subaru of Plano" at bounding box center [469, 390] width 117 height 12
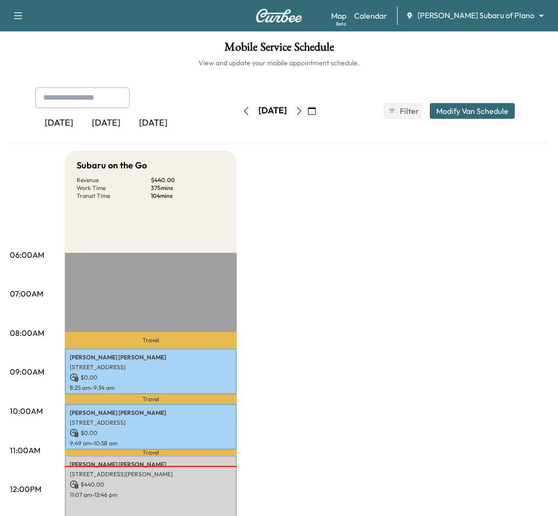
click at [308, 118] on button "button" at bounding box center [299, 111] width 17 height 16
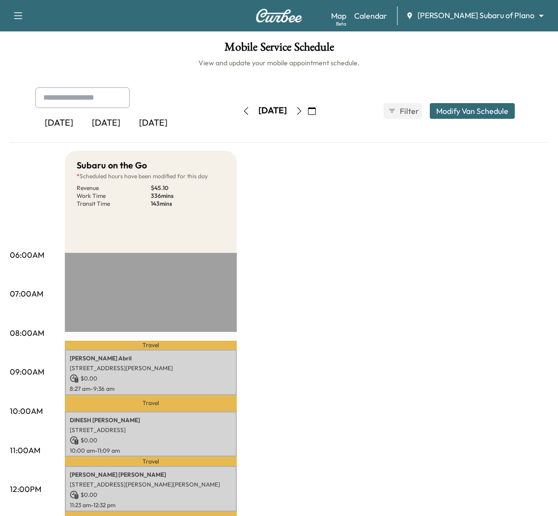
click at [242, 113] on icon "button" at bounding box center [246, 111] width 8 height 8
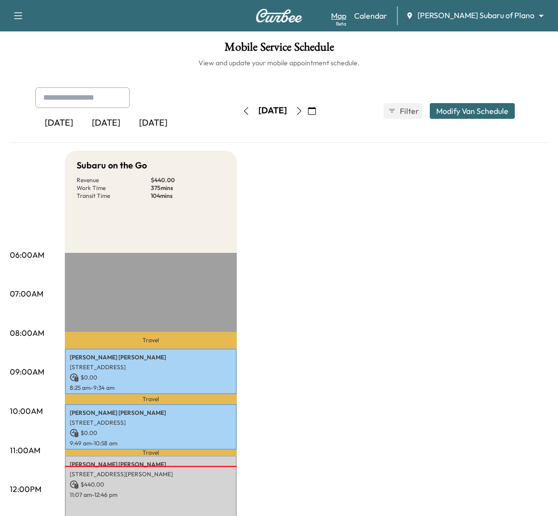
click at [346, 11] on link "Map Beta" at bounding box center [338, 16] width 15 height 12
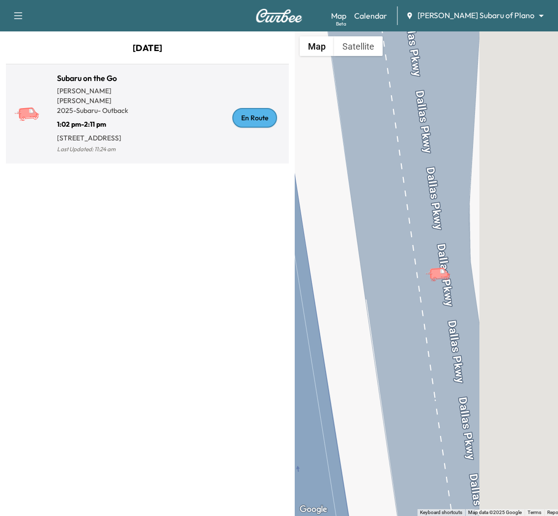
click at [217, 100] on div "En Route" at bounding box center [216, 118] width 138 height 76
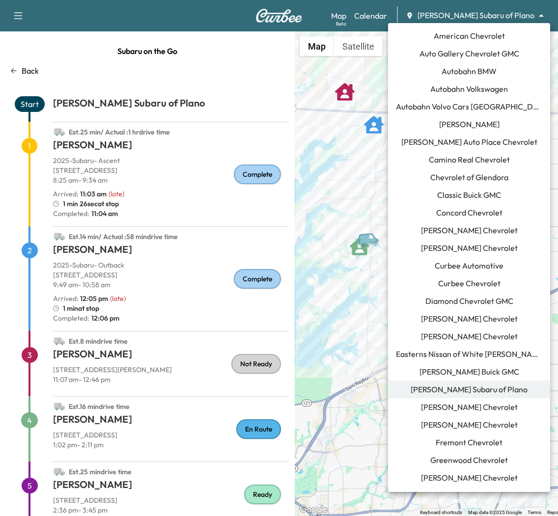
click at [539, 20] on body "Book New Appointment Support Log Out Map Beta Calendar Ewing Subaru of Plano **…" at bounding box center [279, 258] width 558 height 516
click at [499, 374] on span "Ewing Buick GMC" at bounding box center [470, 372] width 100 height 12
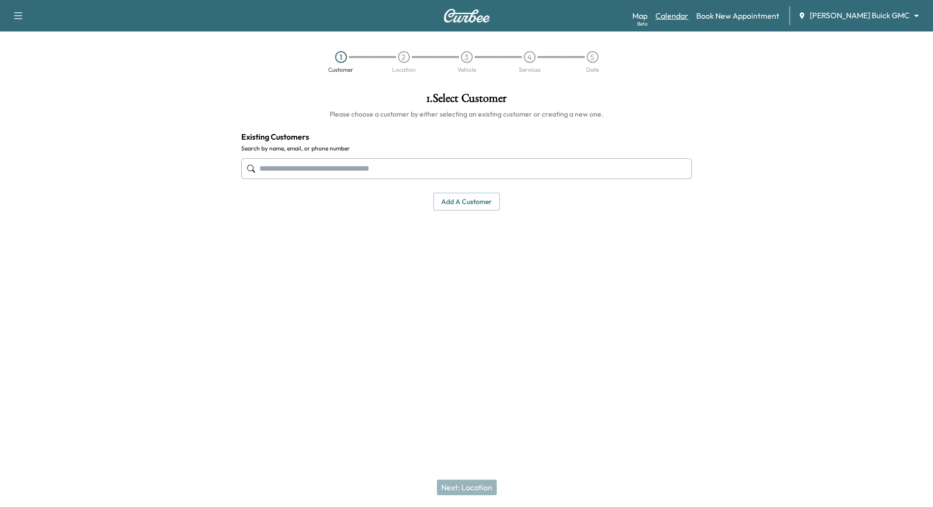
click at [688, 17] on link "Calendar" at bounding box center [671, 16] width 33 height 12
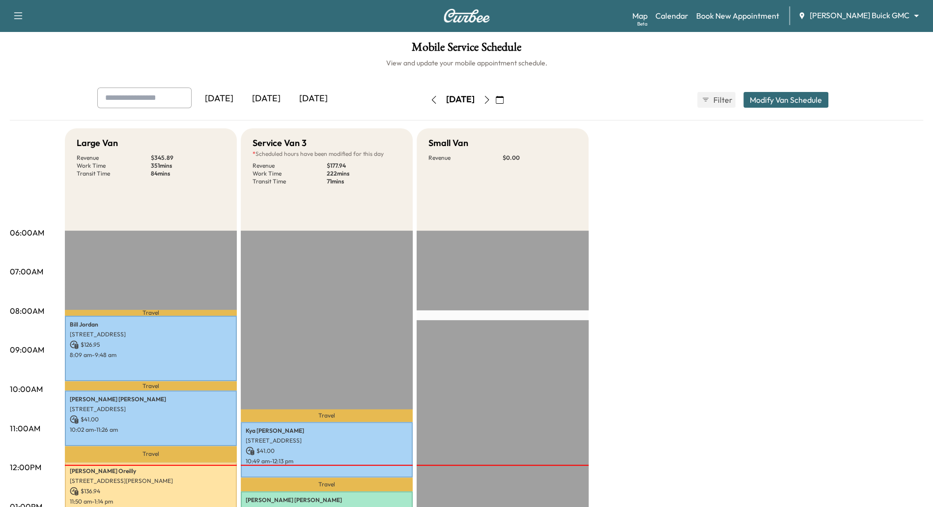
click at [491, 98] on icon "button" at bounding box center [487, 100] width 8 height 8
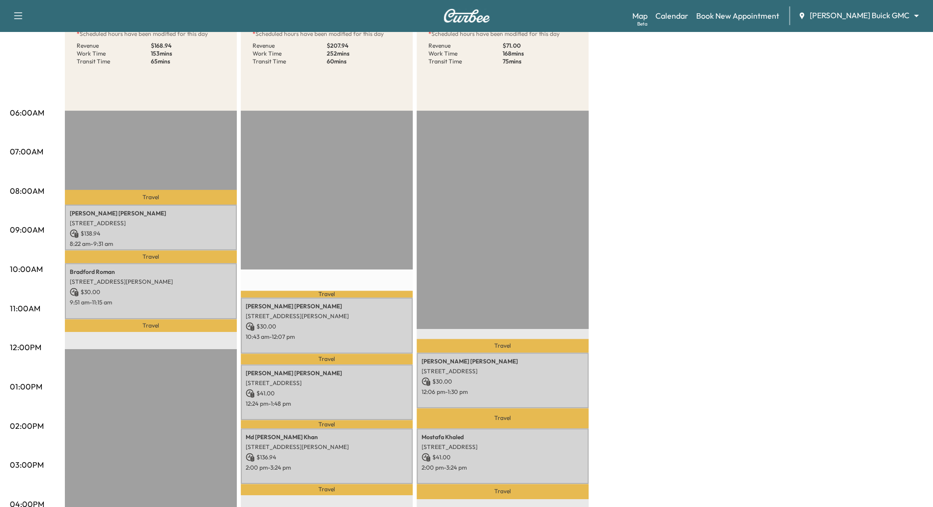
scroll to position [168, 0]
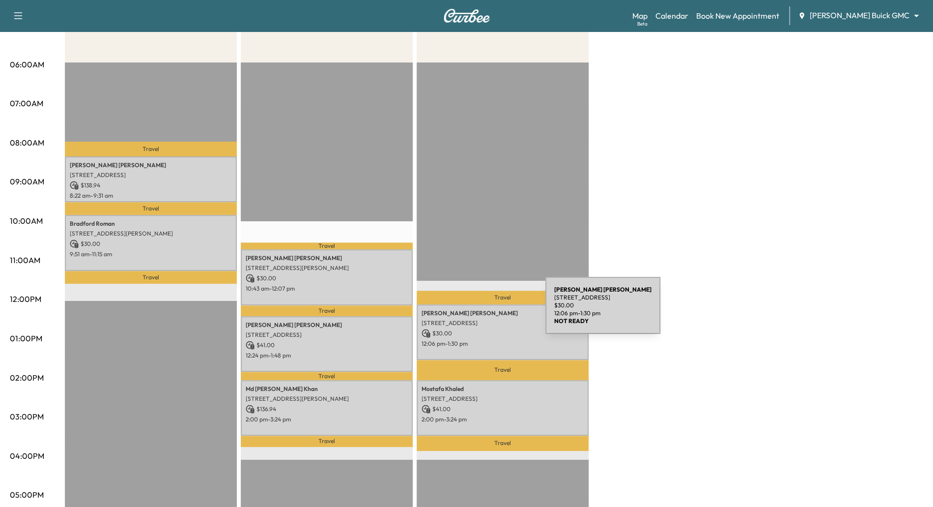
click at [472, 311] on p "James mcgurk" at bounding box center [503, 313] width 162 height 8
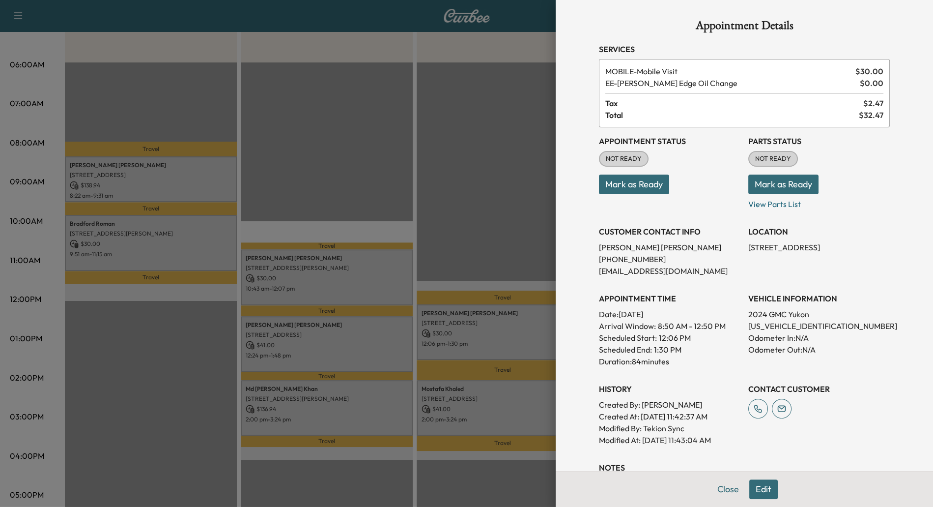
click at [473, 235] on div at bounding box center [466, 253] width 933 height 507
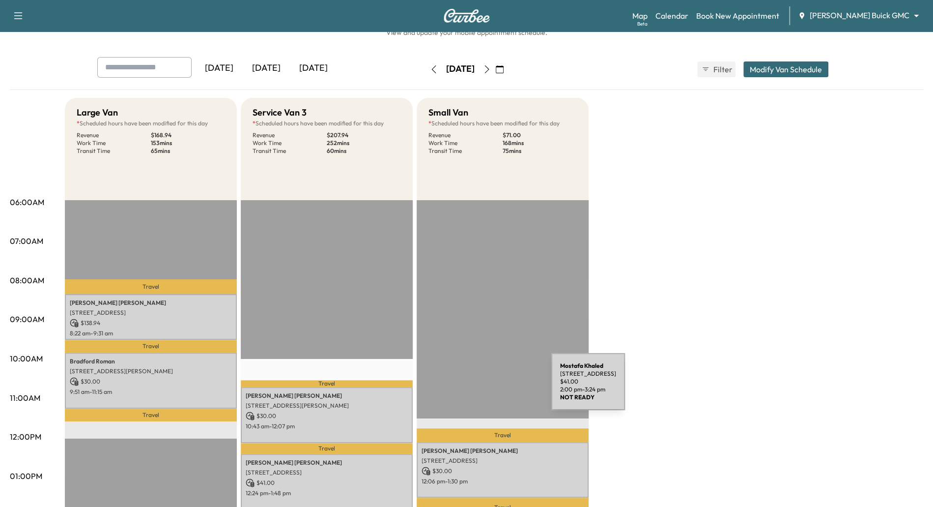
scroll to position [0, 0]
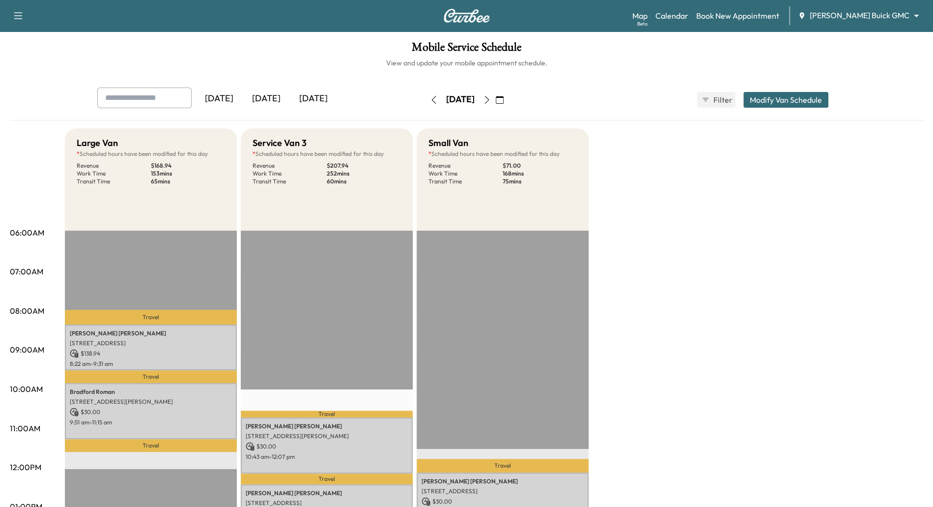
click at [916, 17] on body "Support Log Out Map Beta Calendar Book New Appointment Ewing Buick GMC ********…" at bounding box center [466, 253] width 933 height 507
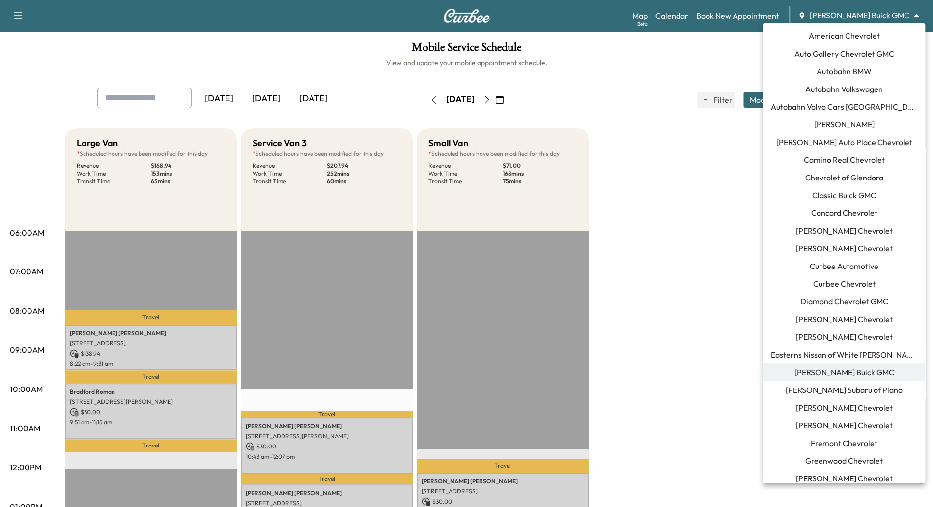
click at [873, 392] on span "Ewing Subaru of Plano" at bounding box center [844, 390] width 117 height 12
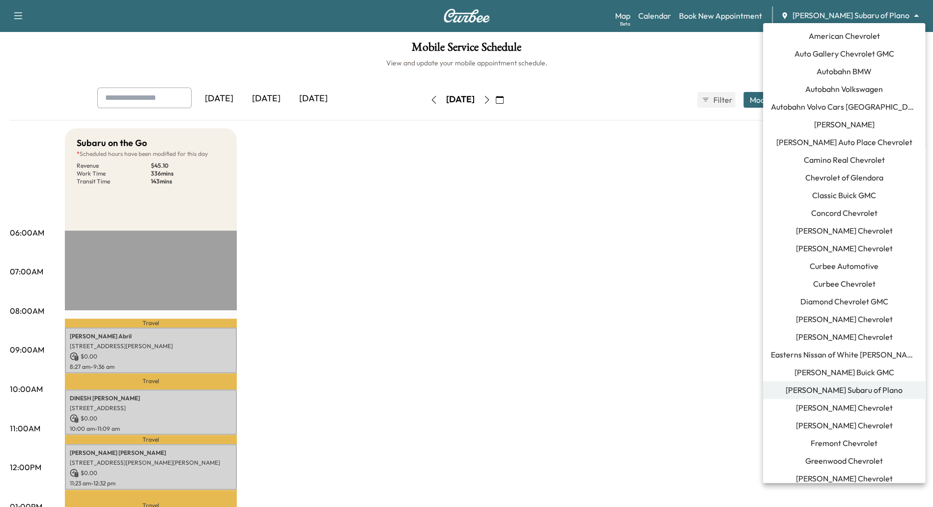
click at [888, 20] on body "Support Log Out Map Beta Calendar Book New Appointment Ewing Subaru of Plano **…" at bounding box center [466, 253] width 933 height 507
click at [854, 374] on span "Ewing Buick GMC" at bounding box center [844, 372] width 100 height 12
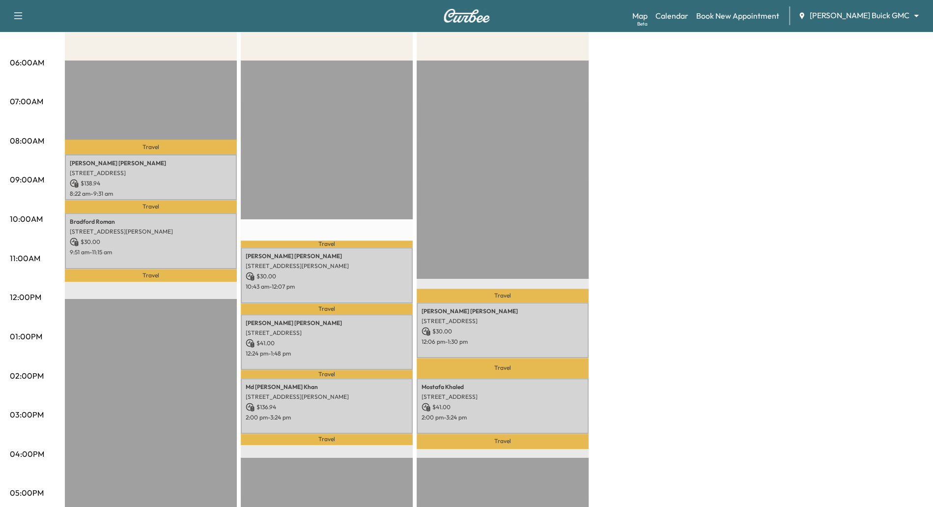
scroll to position [169, 0]
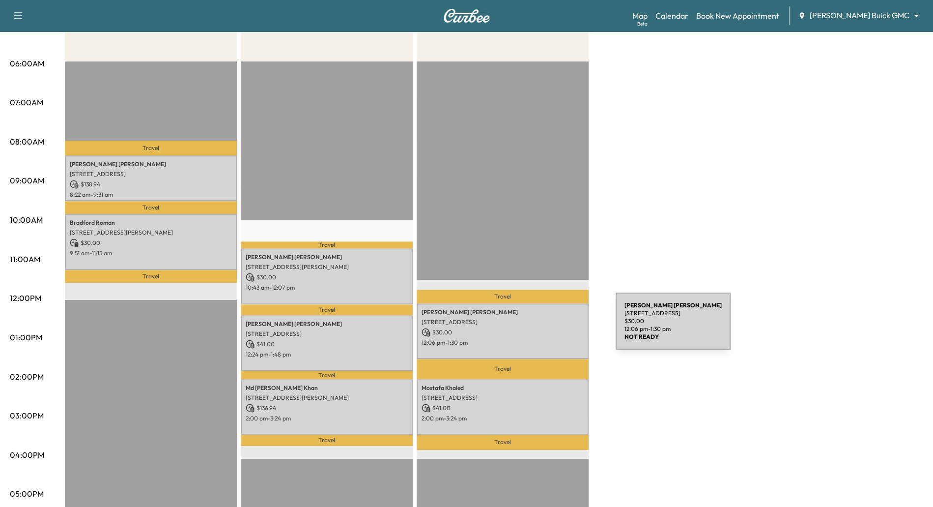
click at [542, 327] on div "James mcgurk 634 Havencrest Ln, Coppell, TX 75019, USA $ 30.00 12:06 pm - 1:30 …" at bounding box center [503, 331] width 172 height 56
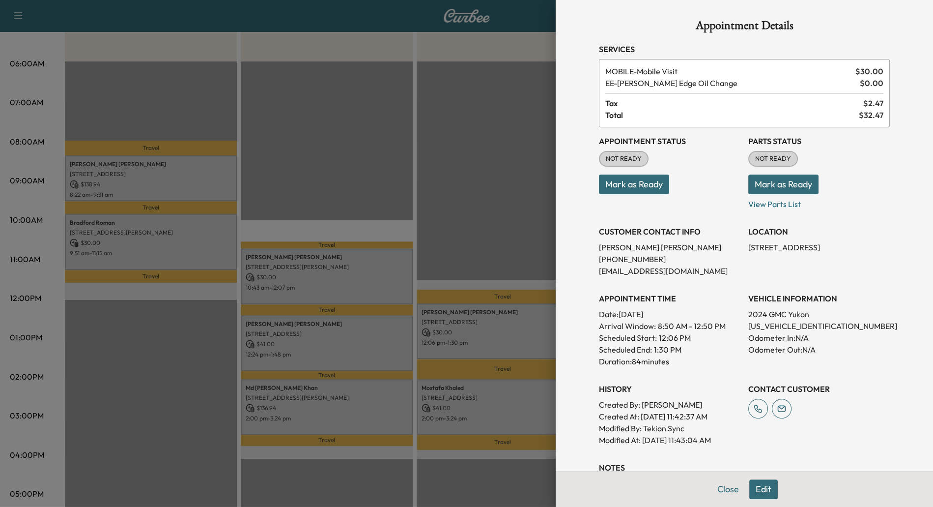
click at [333, 188] on div at bounding box center [466, 253] width 933 height 507
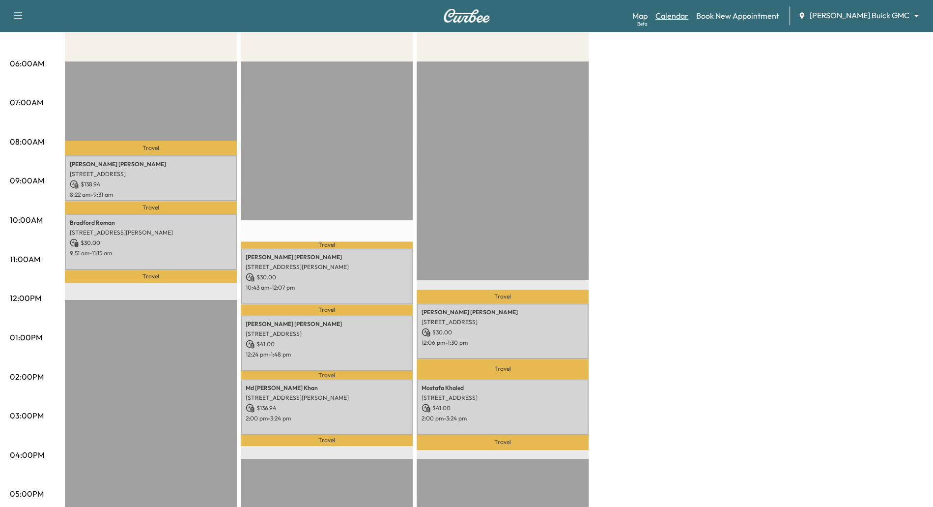
click at [688, 19] on link "Calendar" at bounding box center [671, 16] width 33 height 12
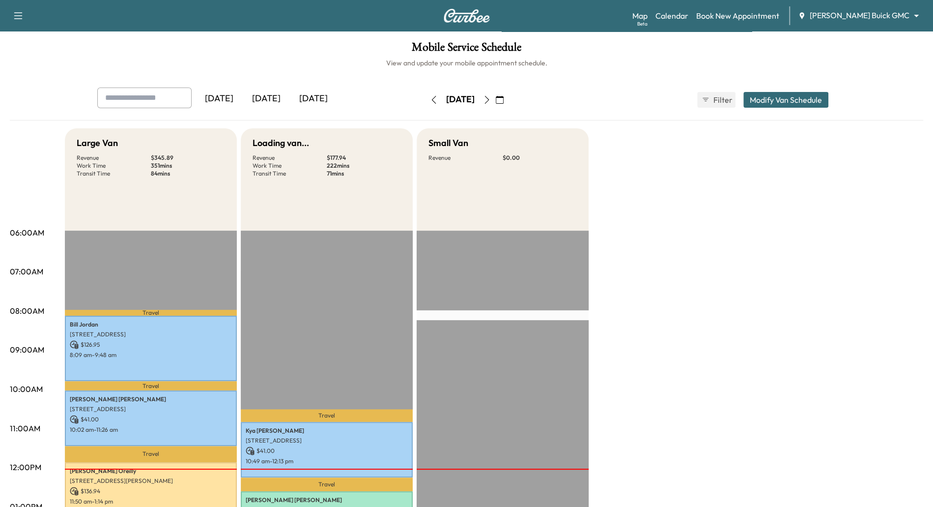
click at [912, 10] on body "Support Log Out Map Beta Calendar Book New Appointment Ewing Buick GMC ********…" at bounding box center [466, 253] width 933 height 507
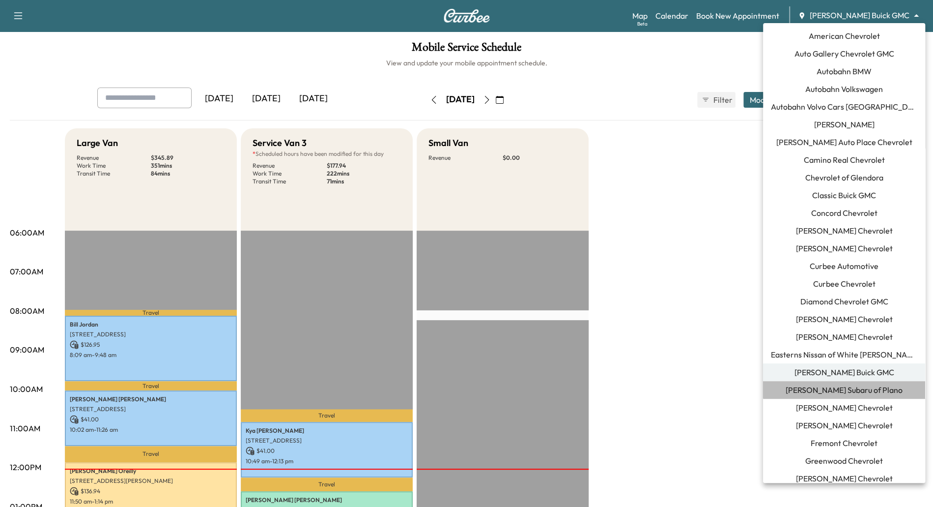
click at [902, 392] on li "Ewing Subaru of Plano" at bounding box center [844, 390] width 162 height 18
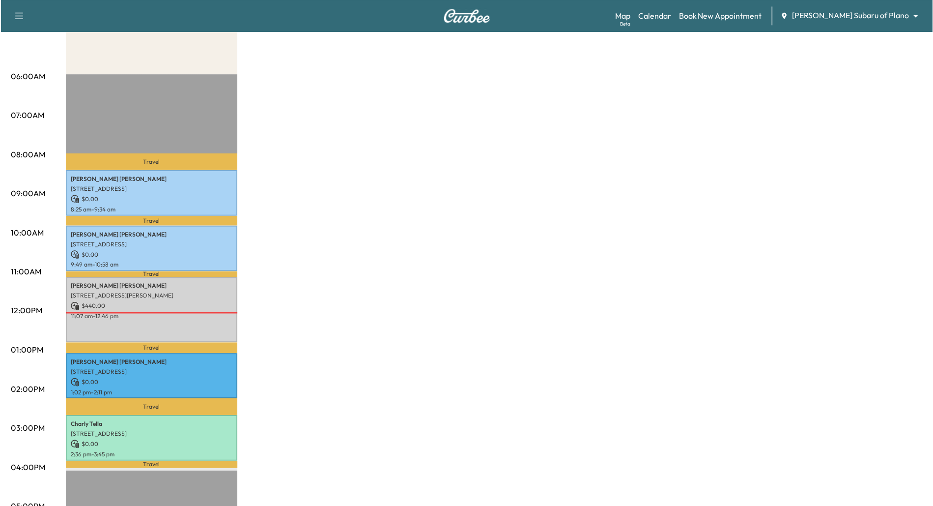
scroll to position [161, 0]
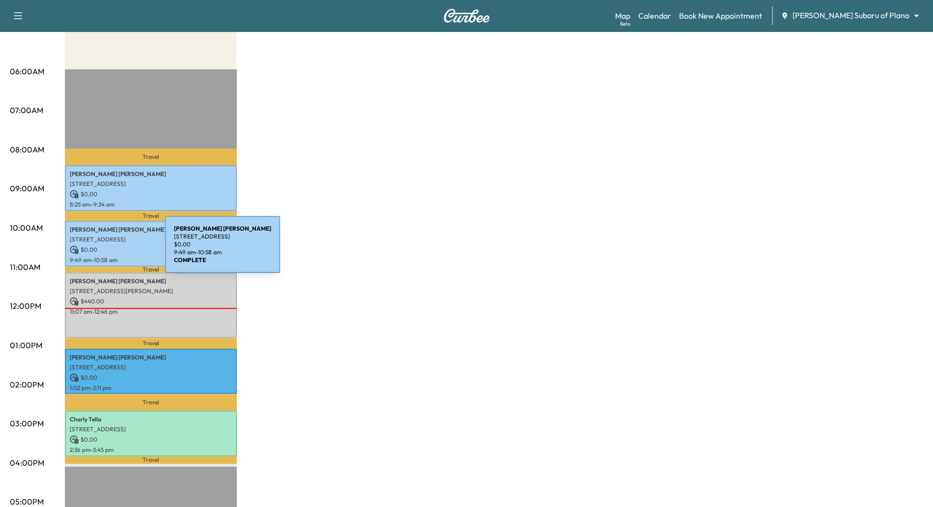
click at [91, 250] on p "$ 0.00" at bounding box center [151, 249] width 162 height 9
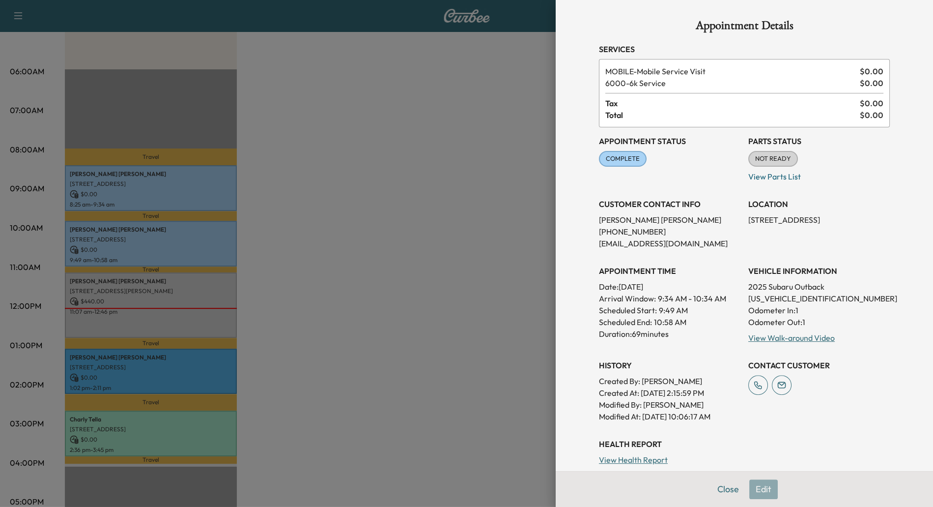
click at [145, 378] on div at bounding box center [466, 253] width 933 height 507
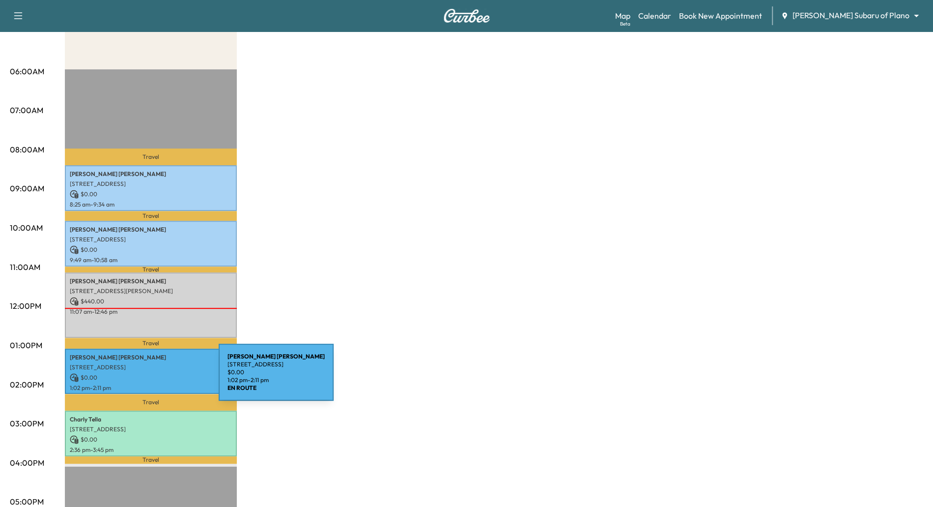
click at [145, 378] on p "$ 0.00" at bounding box center [151, 377] width 162 height 9
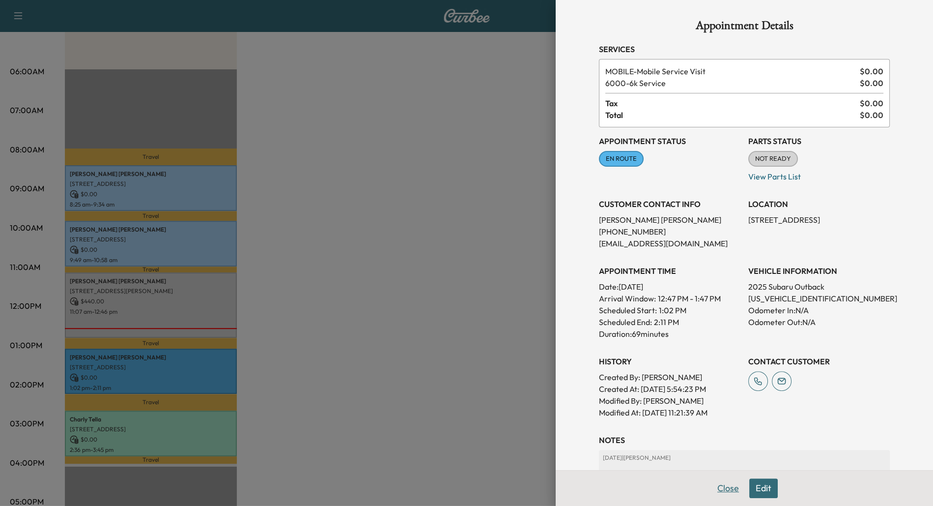
click at [727, 487] on button "Close" at bounding box center [728, 488] width 34 height 20
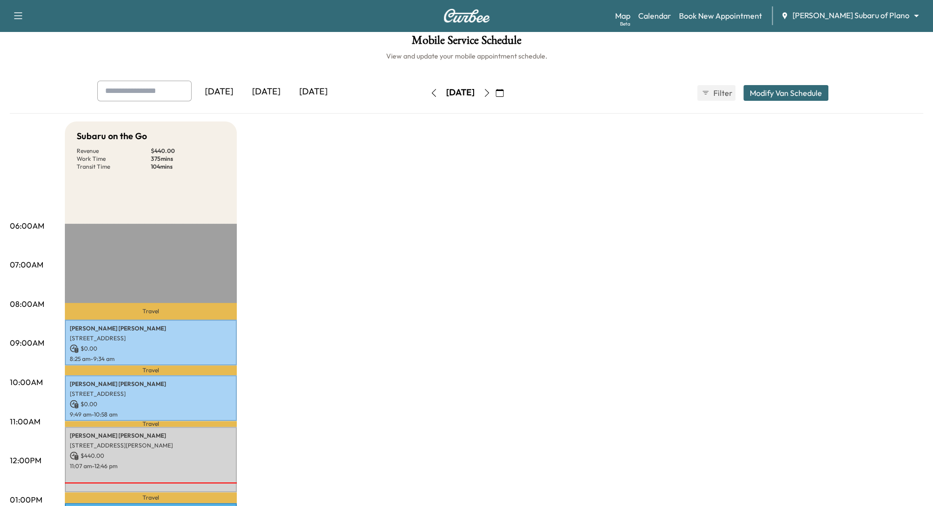
scroll to position [0, 0]
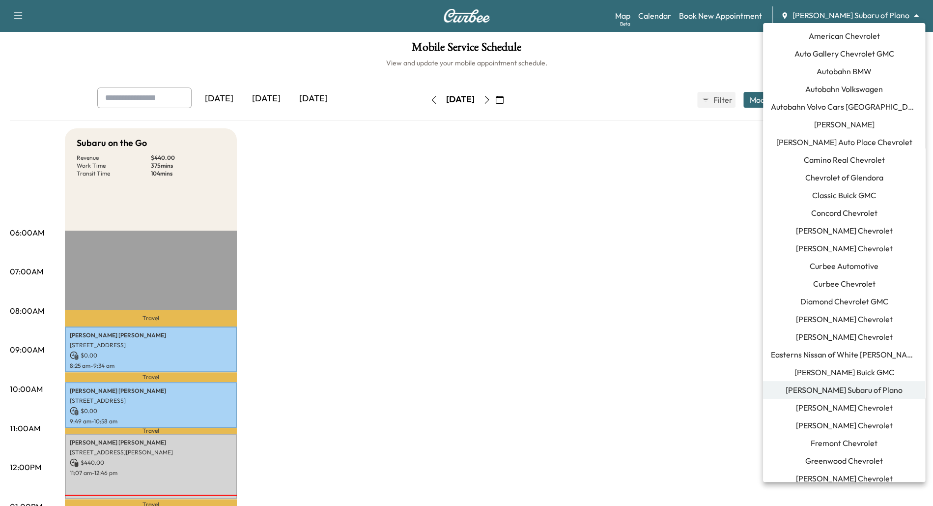
click at [857, 19] on body "Support Log Out Map Beta Calendar Book New Appointment Ewing Subaru of Plano **…" at bounding box center [466, 253] width 933 height 506
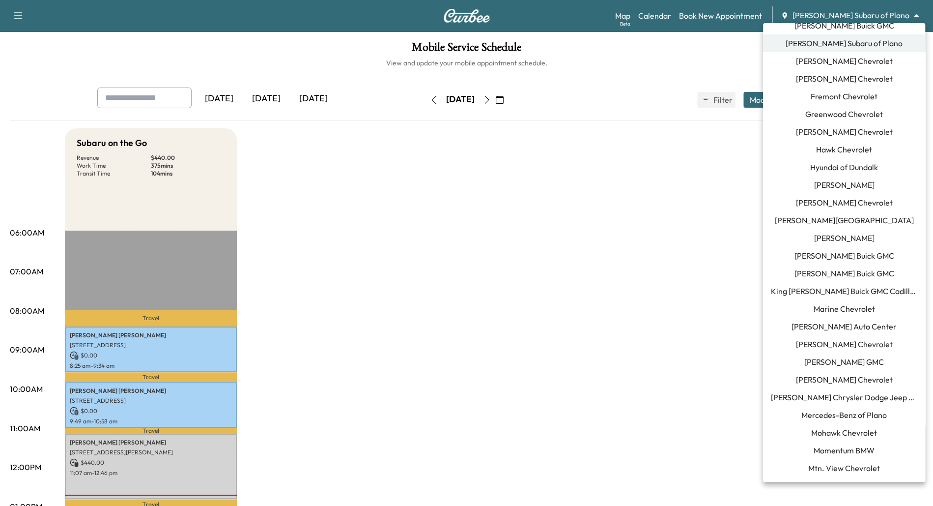
scroll to position [349, 0]
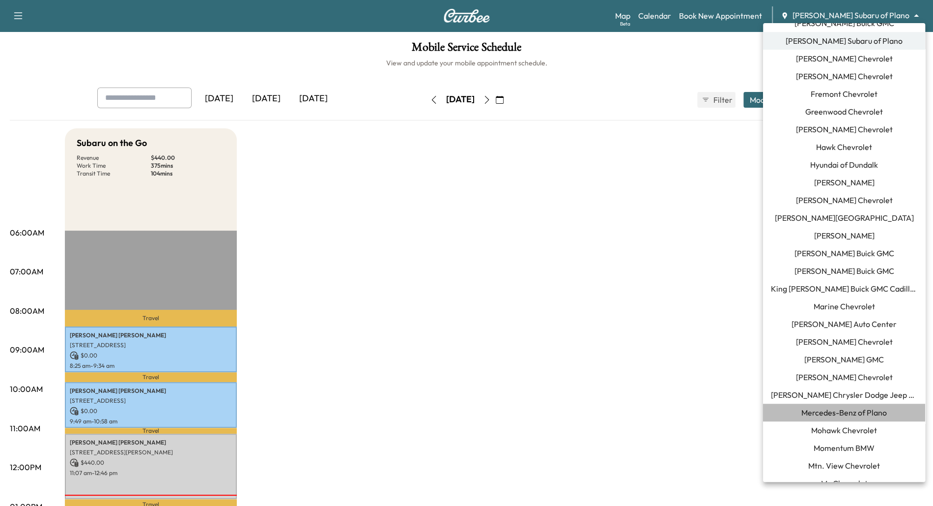
click at [844, 413] on span "Mercedes-Benz of Plano" at bounding box center [843, 412] width 85 height 12
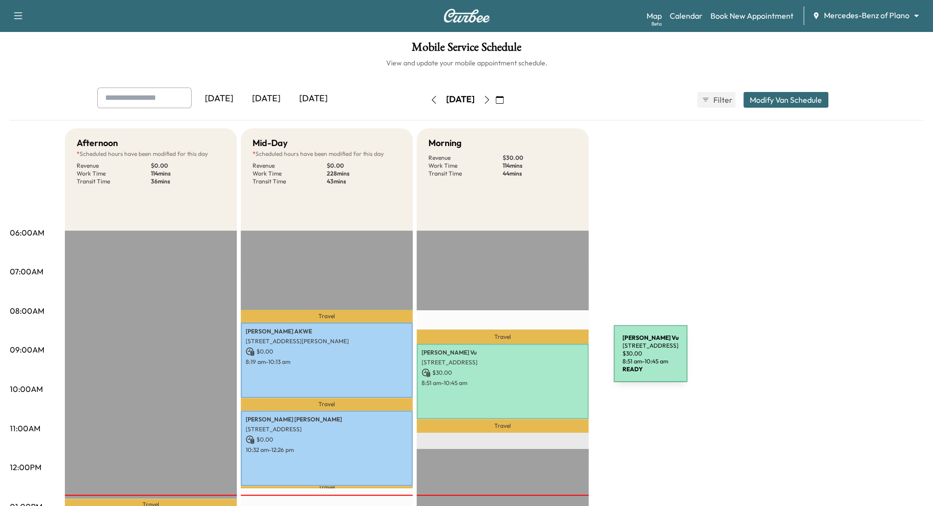
click at [539, 360] on p "4033 Edgewater Ct, Richardson, TX 75082, US" at bounding box center [503, 362] width 162 height 8
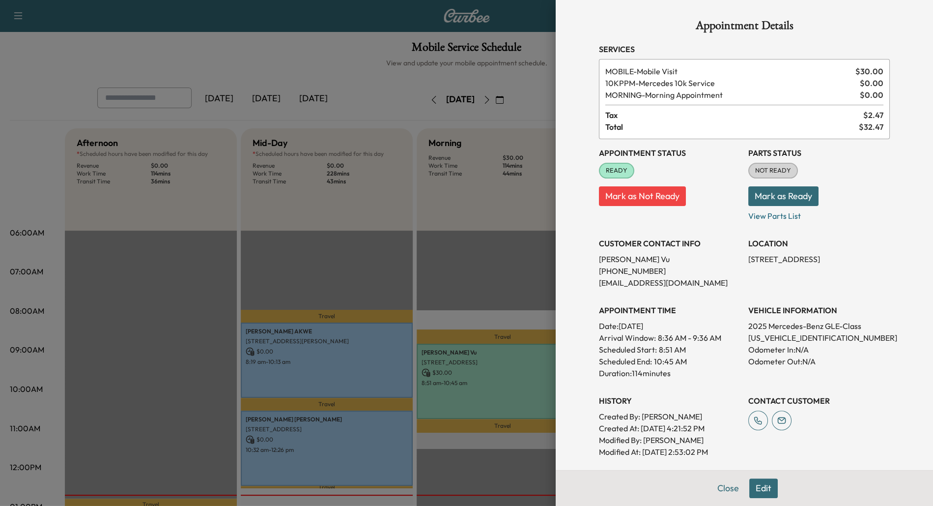
click at [537, 288] on div at bounding box center [466, 253] width 933 height 506
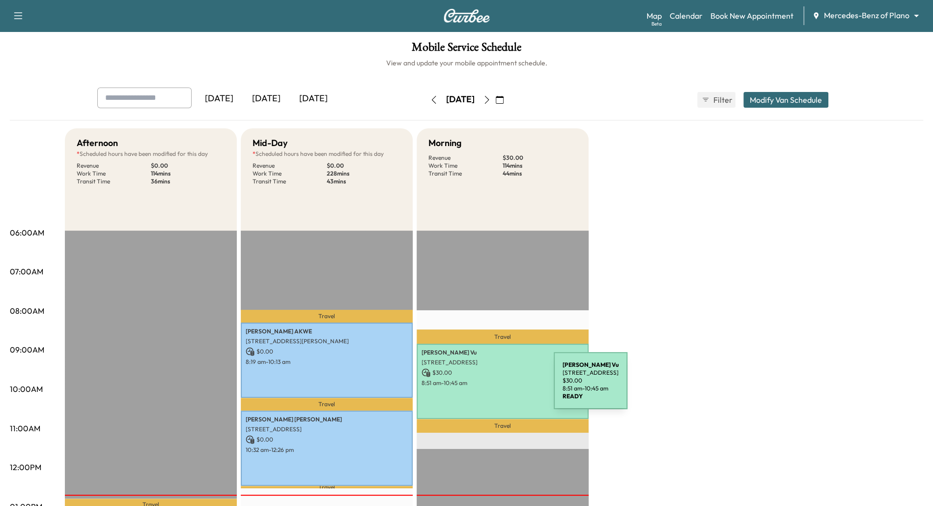
click at [480, 386] on div "Linh Vu 4033 Edgewater Ct, Richardson, TX 75082, US $ 30.00 8:51 am - 10:45 am" at bounding box center [503, 380] width 172 height 75
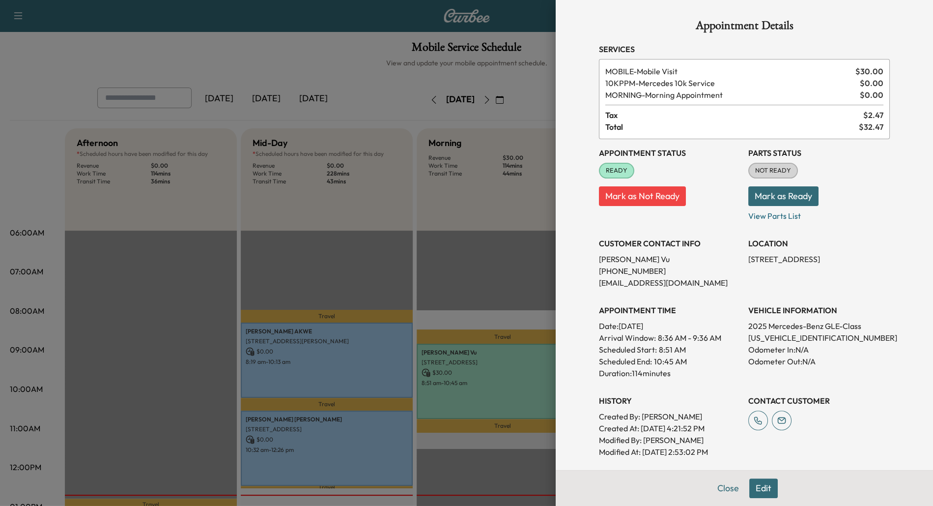
click at [467, 291] on div at bounding box center [466, 253] width 933 height 506
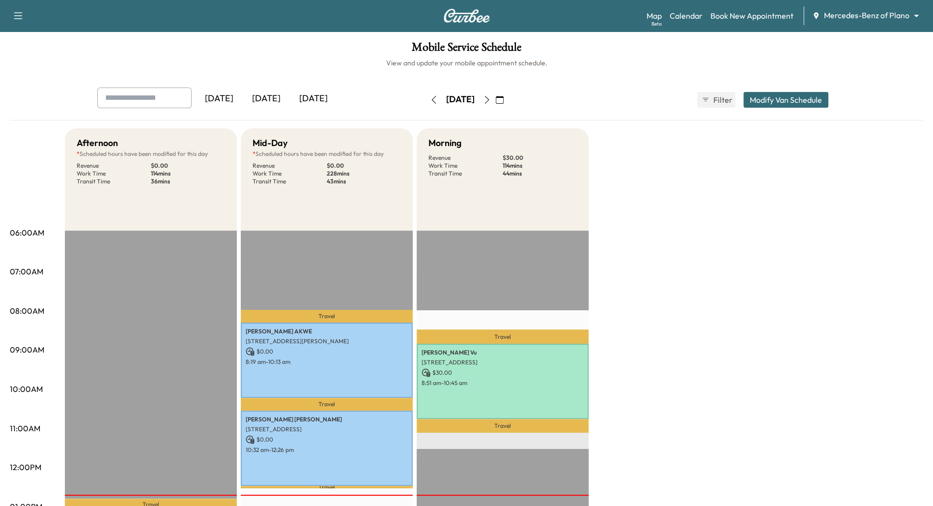
click at [489, 101] on icon "button" at bounding box center [486, 100] width 4 height 8
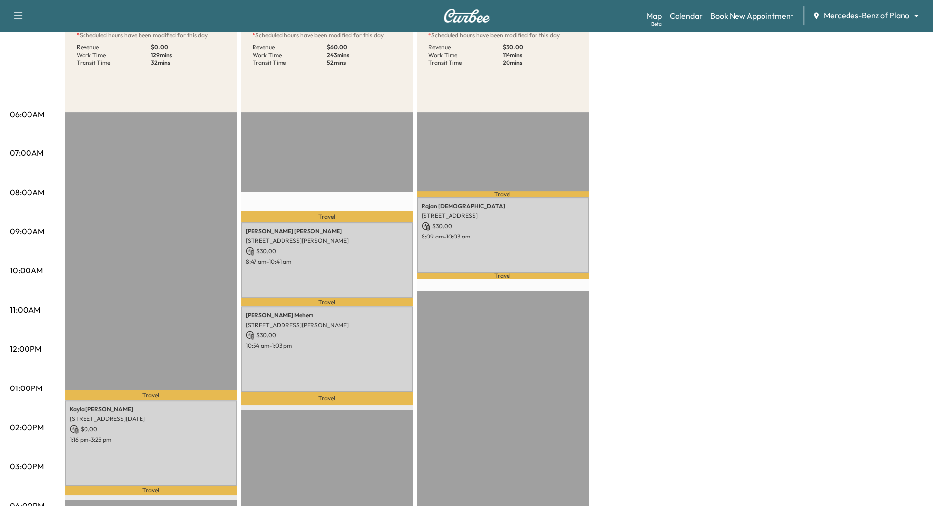
scroll to position [156, 0]
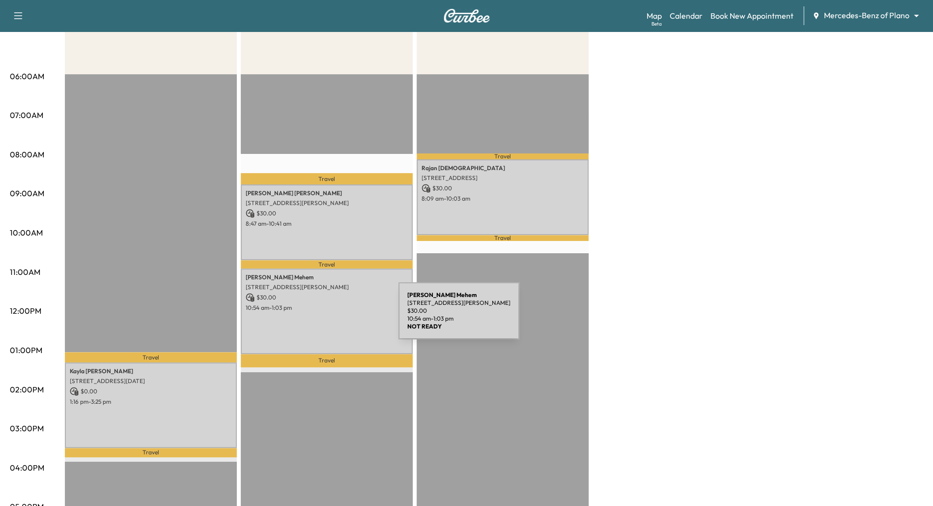
click at [325, 316] on div "Amanda Mehem 3712 Landsdowne Dr, McKinney, TX 75072, USA $ 30.00 10:54 am - 1:0…" at bounding box center [327, 310] width 172 height 85
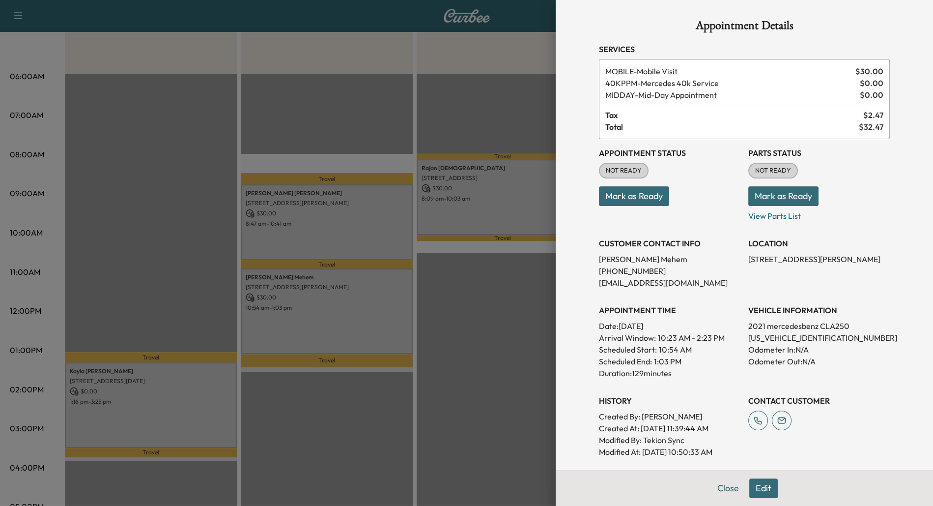
click at [337, 189] on div at bounding box center [466, 253] width 933 height 506
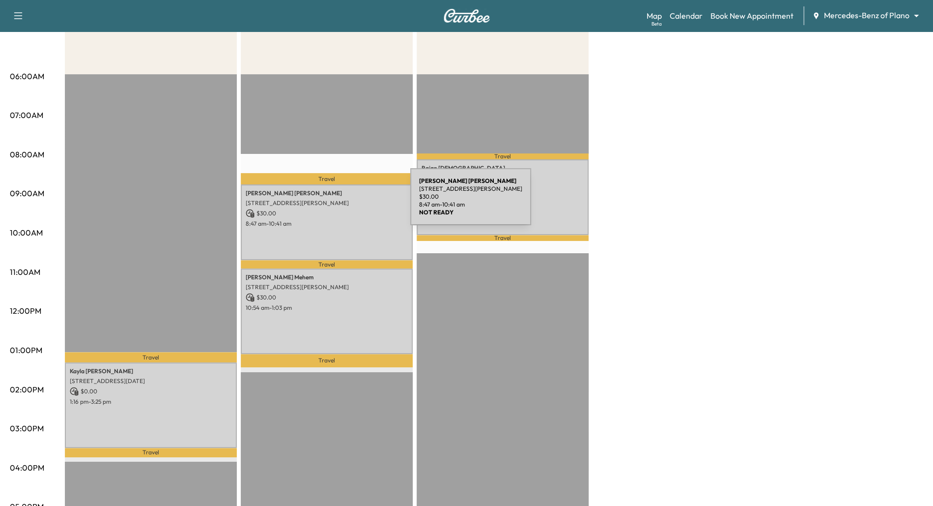
click at [337, 213] on p "$ 30.00" at bounding box center [327, 213] width 162 height 9
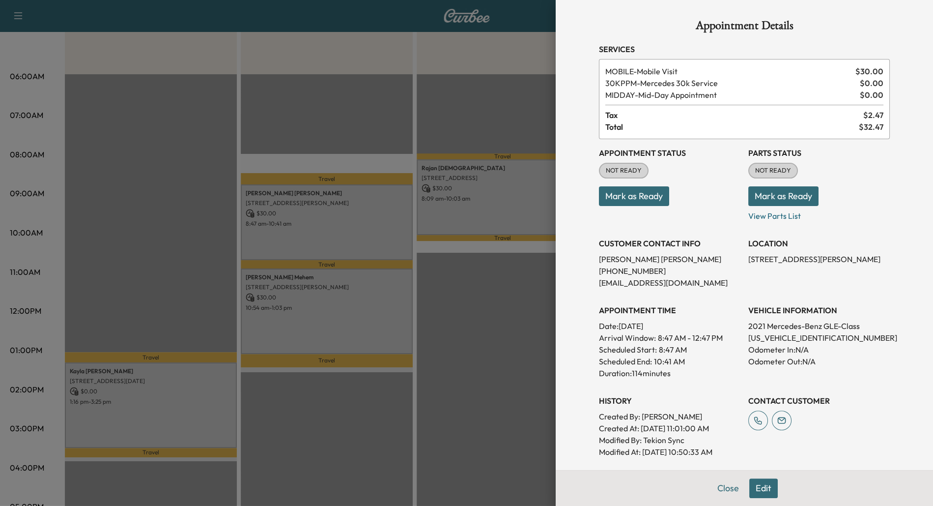
click at [369, 94] on div at bounding box center [466, 253] width 933 height 506
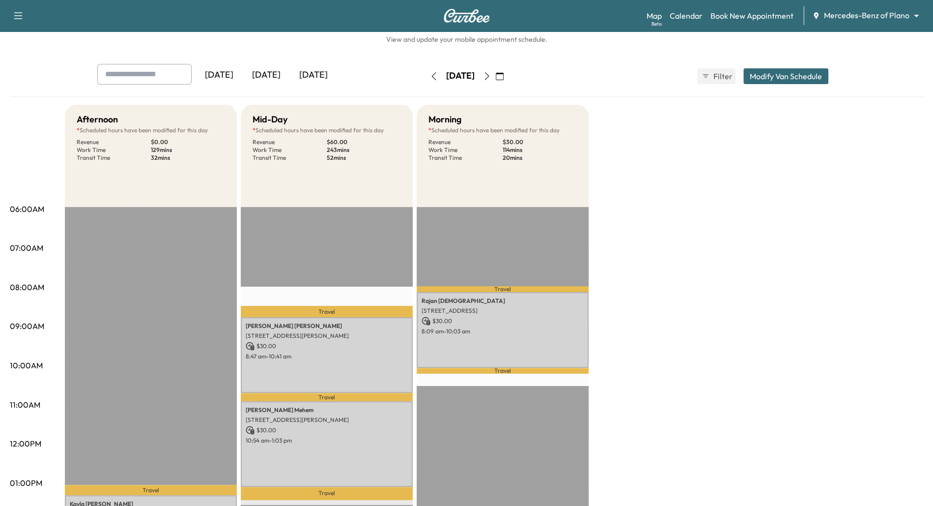
scroll to position [22, 0]
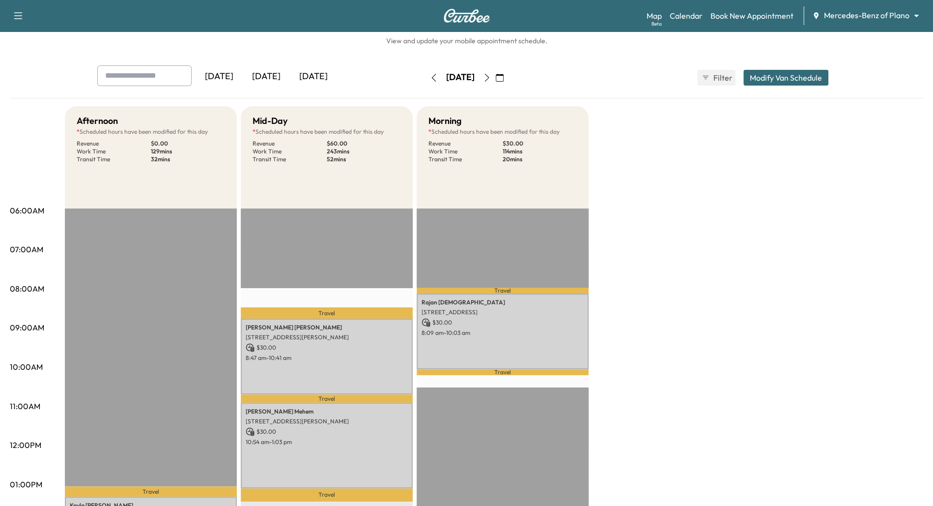
click at [916, 14] on body "Support Log Out Map Beta Calendar Book New Appointment Mercedes-Benz of Plano *…" at bounding box center [466, 231] width 933 height 506
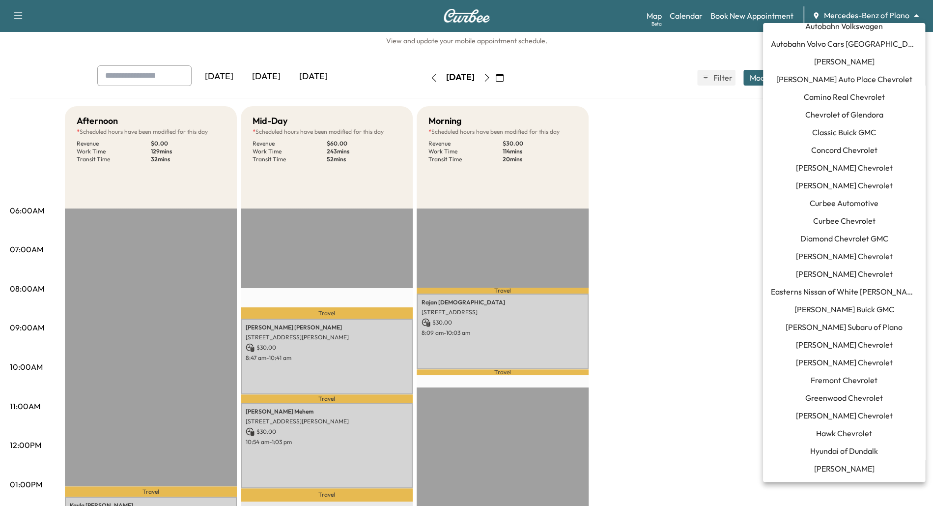
scroll to position [0, 0]
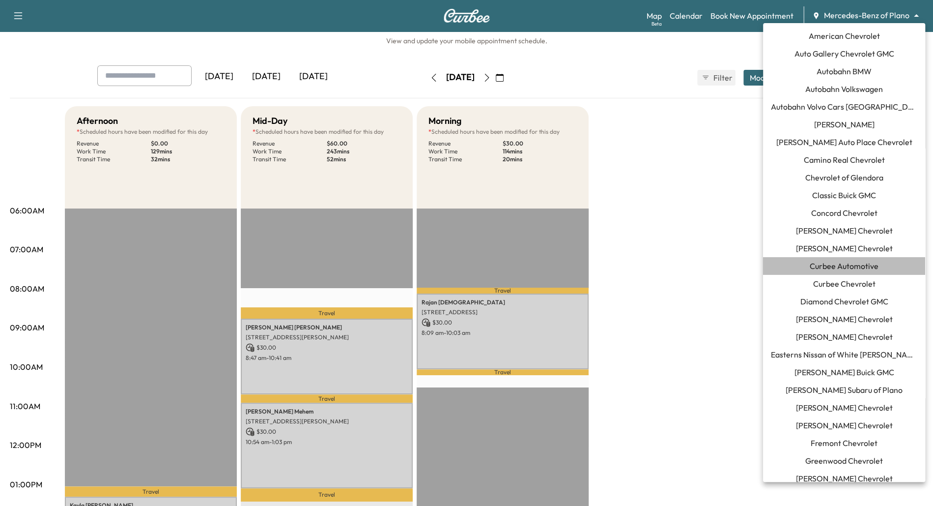
click at [832, 265] on span "Curbee Automotive" at bounding box center [844, 266] width 69 height 12
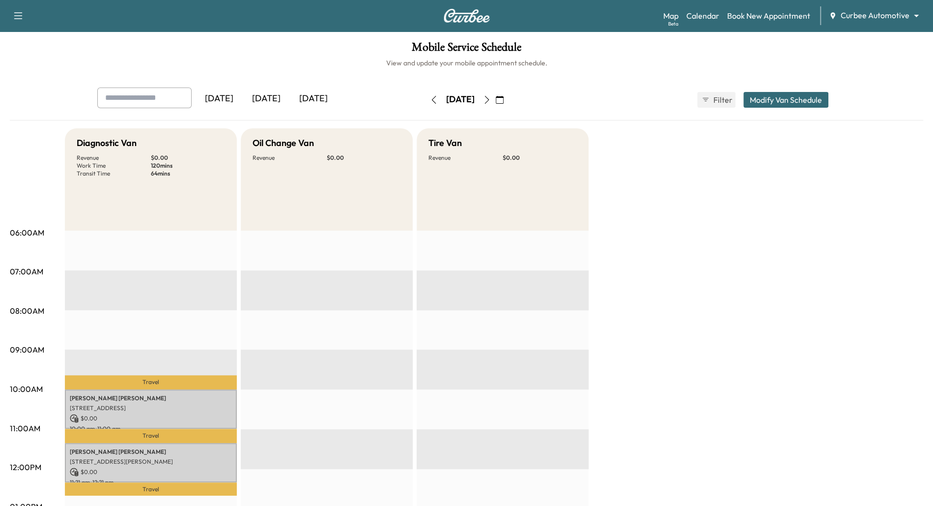
click at [425, 101] on button "button" at bounding box center [433, 100] width 17 height 16
click at [425, 101] on div "Friday, September 26" at bounding box center [460, 100] width 70 height 16
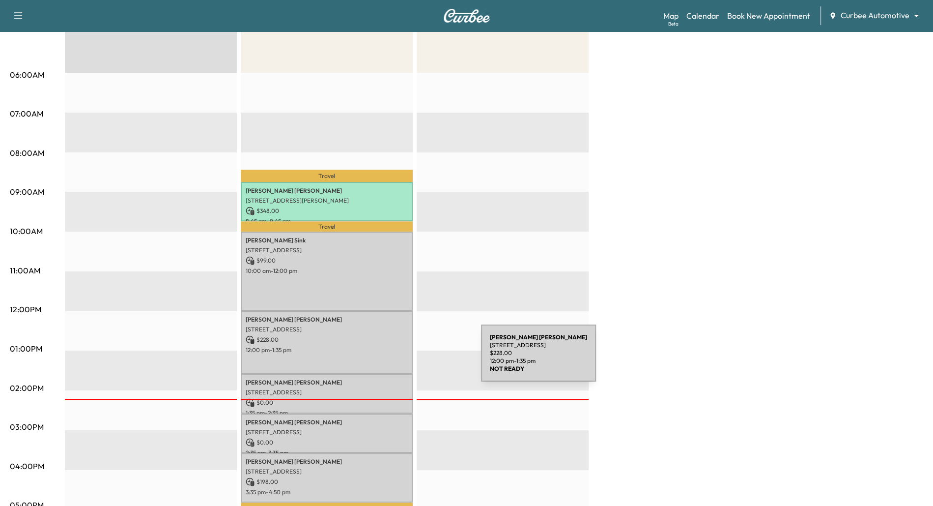
scroll to position [160, 0]
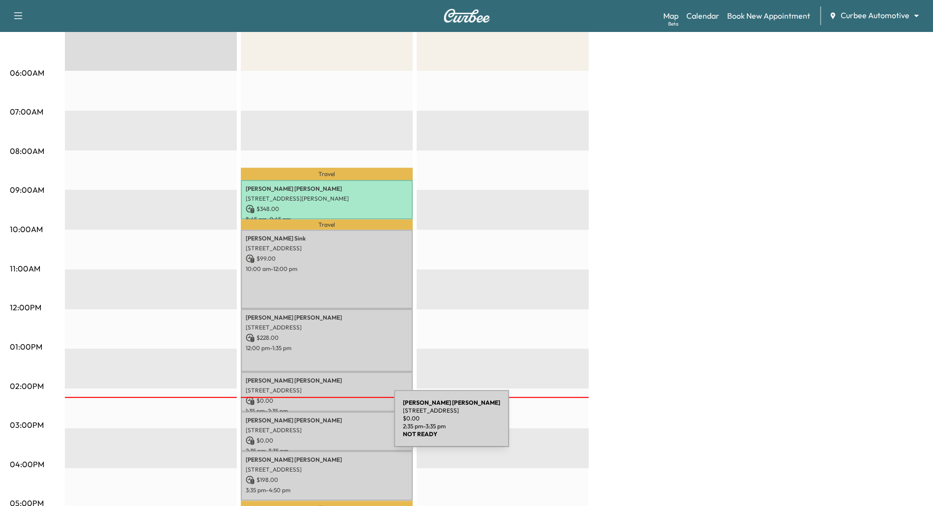
click at [320, 424] on div "Joshua Nelson 333 W Camden St, Baltimore, MD 21201, USA $ 0.00 2:35 pm - 3:35 pm" at bounding box center [327, 431] width 172 height 40
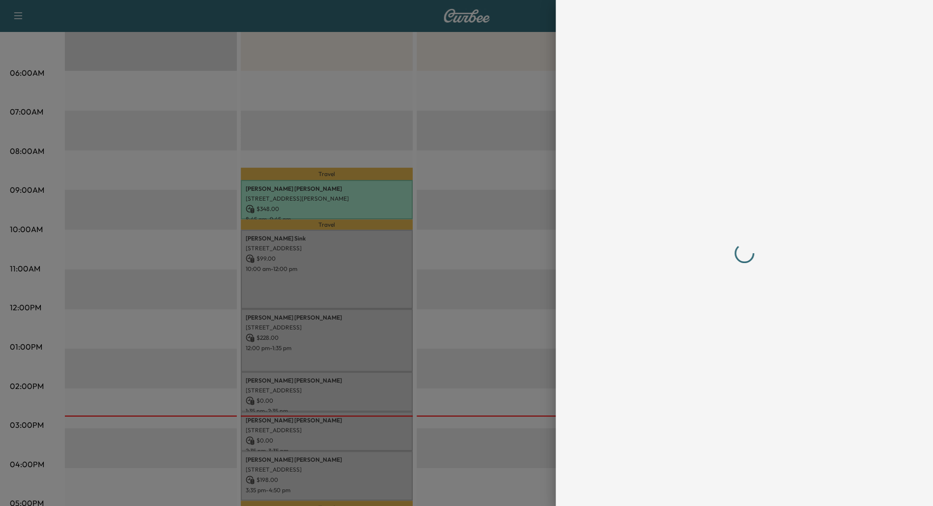
scroll to position [0, 0]
